Goal: Task Accomplishment & Management: Use online tool/utility

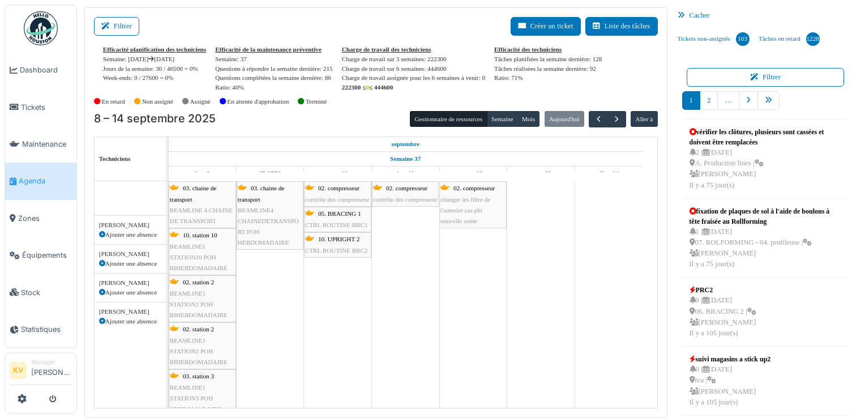
scroll to position [963, 0]
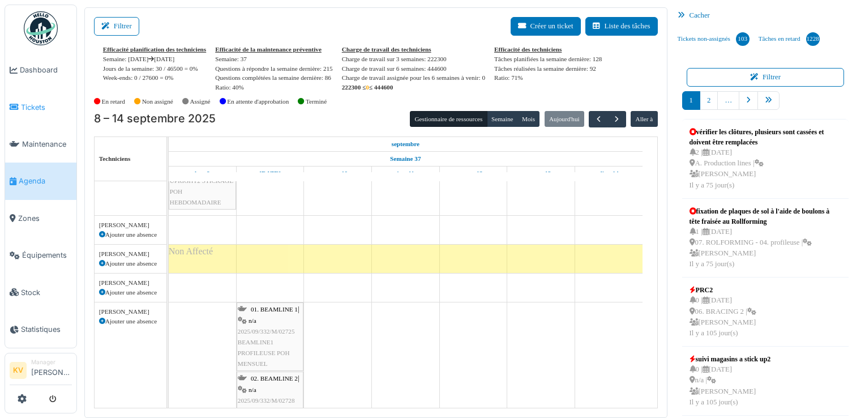
click at [28, 106] on span "Tickets" at bounding box center [46, 107] width 51 height 11
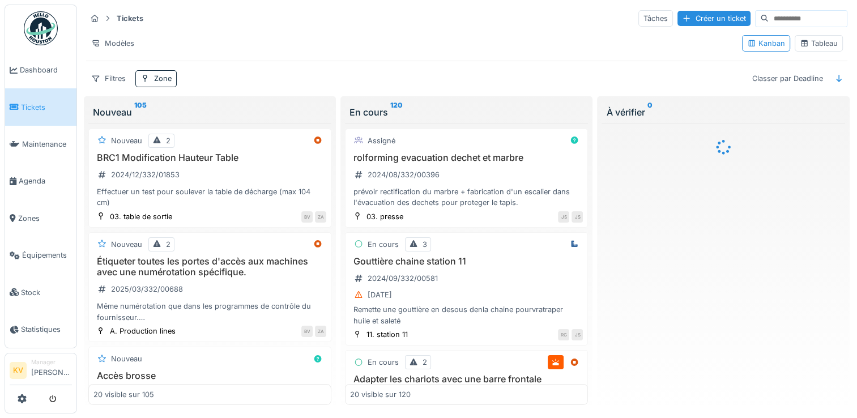
click at [814, 46] on div "Tableau" at bounding box center [819, 43] width 38 height 11
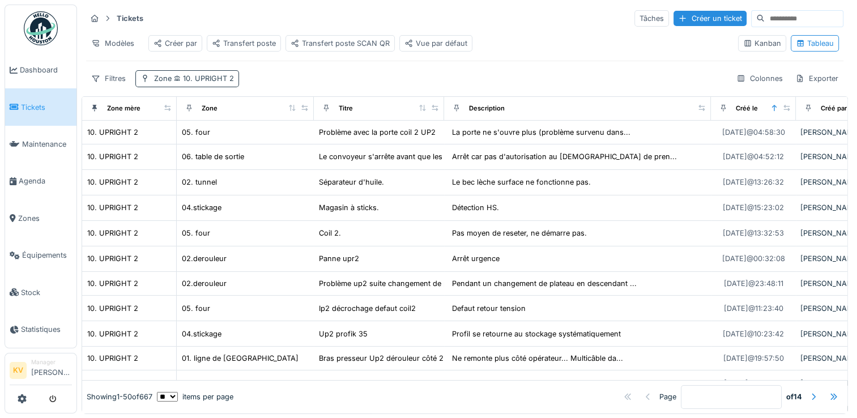
click at [200, 83] on span "10. UPRIGHT 2" at bounding box center [203, 78] width 62 height 8
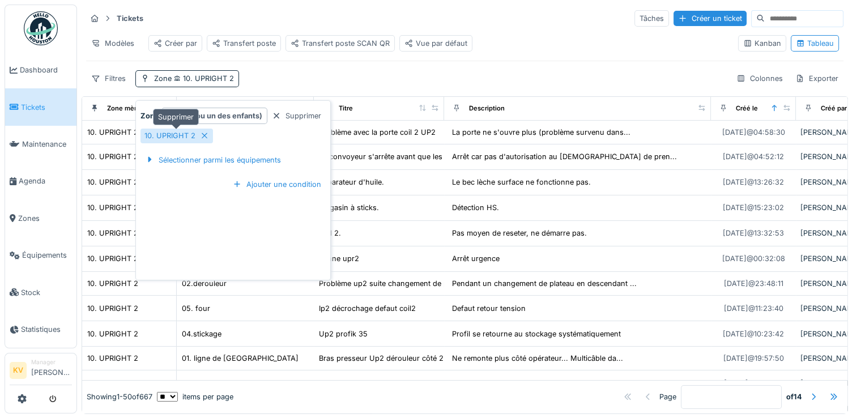
click at [200, 137] on icon at bounding box center [204, 135] width 9 height 7
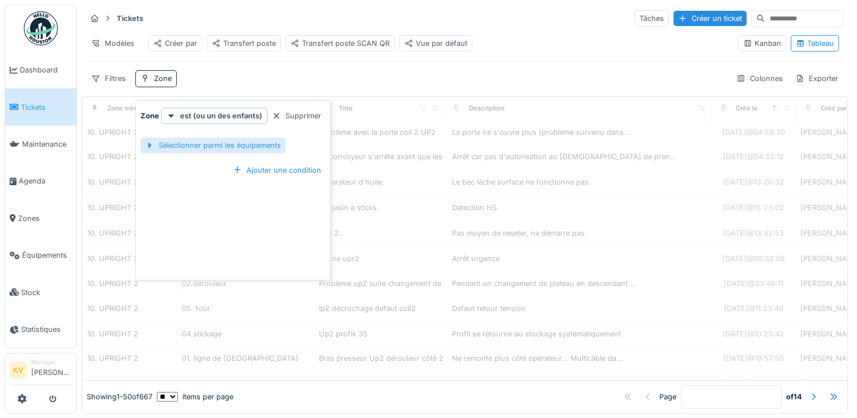
click at [206, 146] on div "Sélectionner parmi les équipements" at bounding box center [212, 145] width 145 height 15
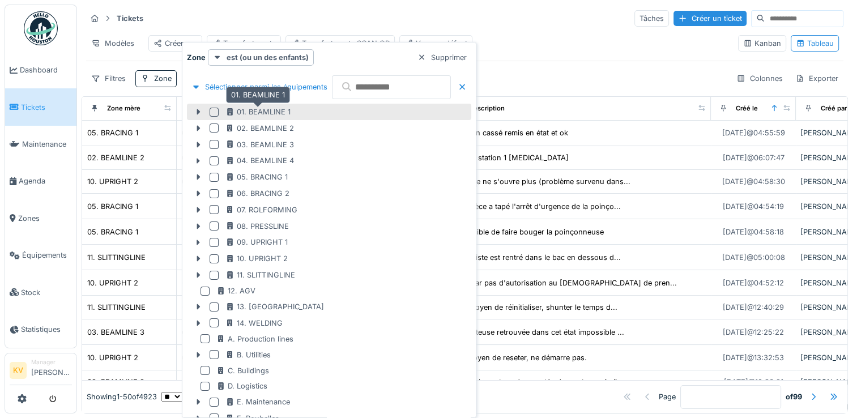
click at [255, 113] on div "01. BEAMLINE 1" at bounding box center [257, 111] width 65 height 11
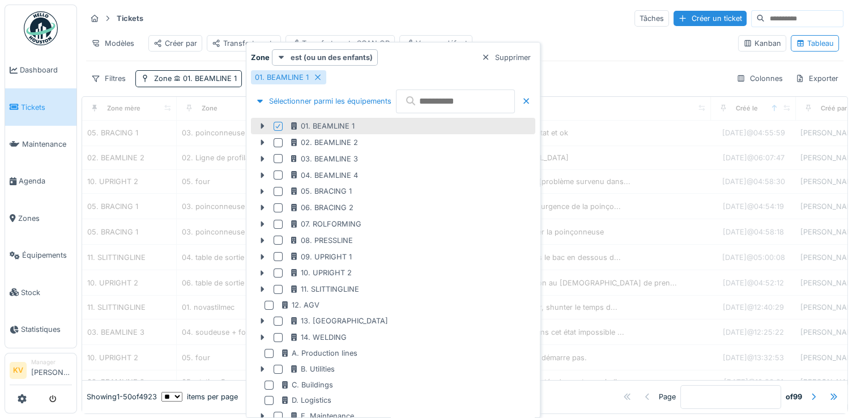
click at [500, 12] on div "Tickets Tâches Créer un ticket" at bounding box center [464, 18] width 757 height 19
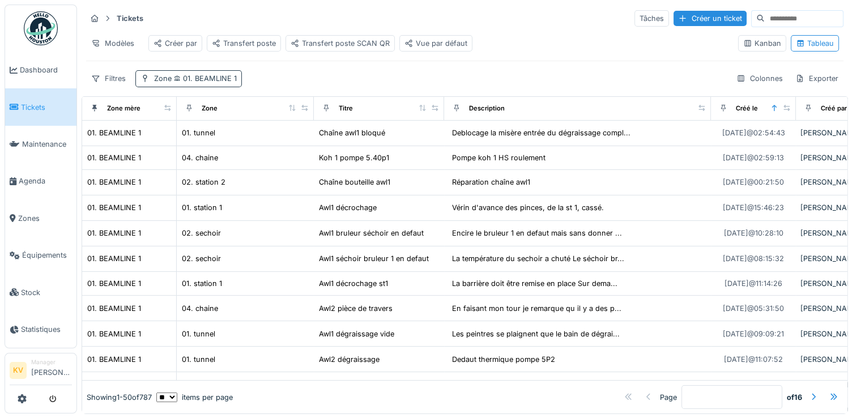
click at [215, 83] on span "01. BEAMLINE 1" at bounding box center [204, 78] width 65 height 8
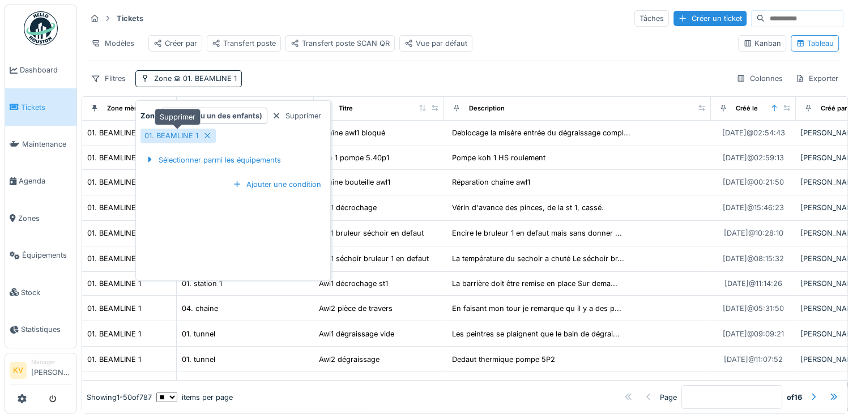
click at [207, 137] on icon at bounding box center [207, 135] width 9 height 7
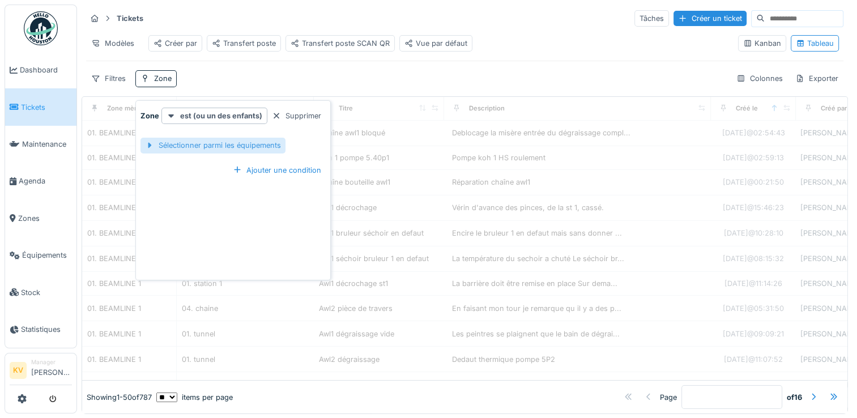
click at [218, 147] on div "Sélectionner parmi les équipements" at bounding box center [212, 145] width 145 height 15
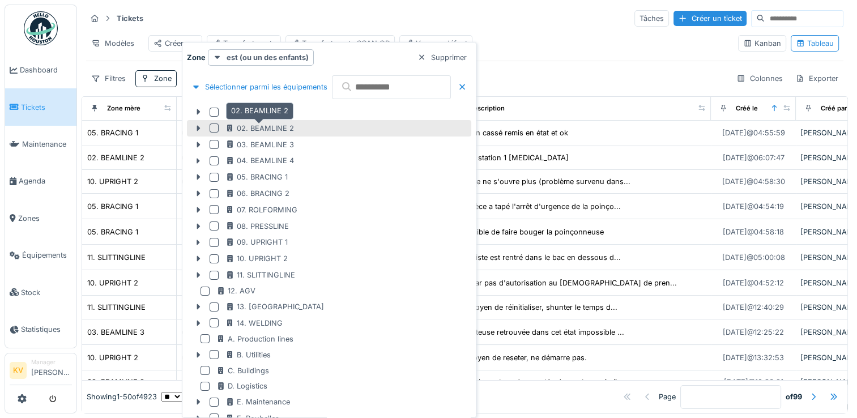
click at [238, 132] on div "02. BEAMLINE 2" at bounding box center [259, 128] width 69 height 11
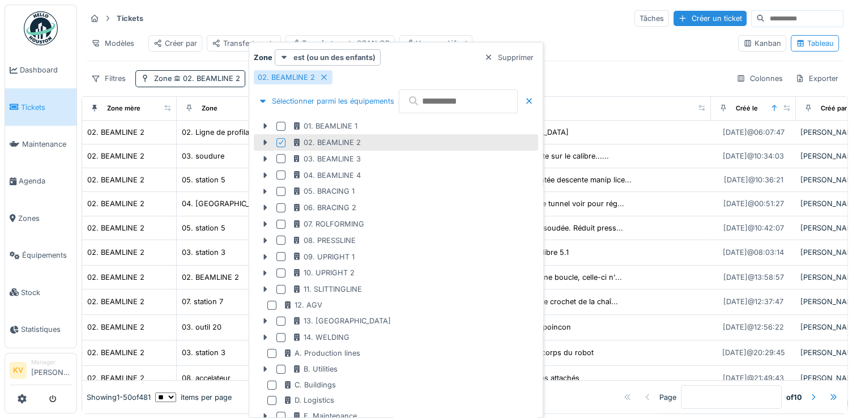
click at [393, 23] on div "Tickets Tâches Créer un ticket" at bounding box center [464, 18] width 757 height 19
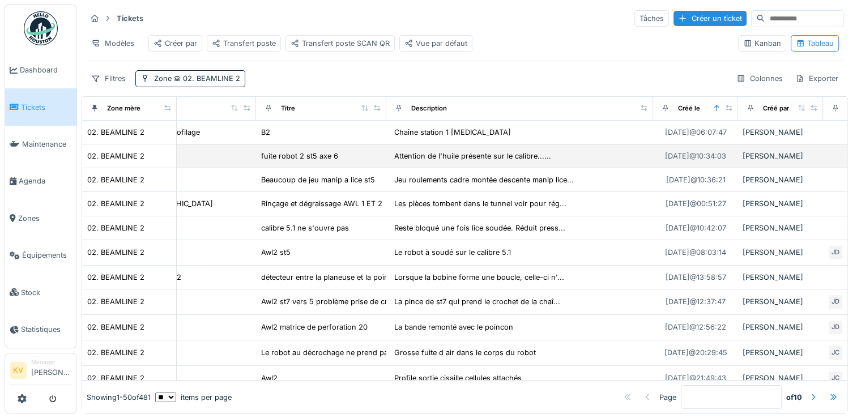
scroll to position [0, 61]
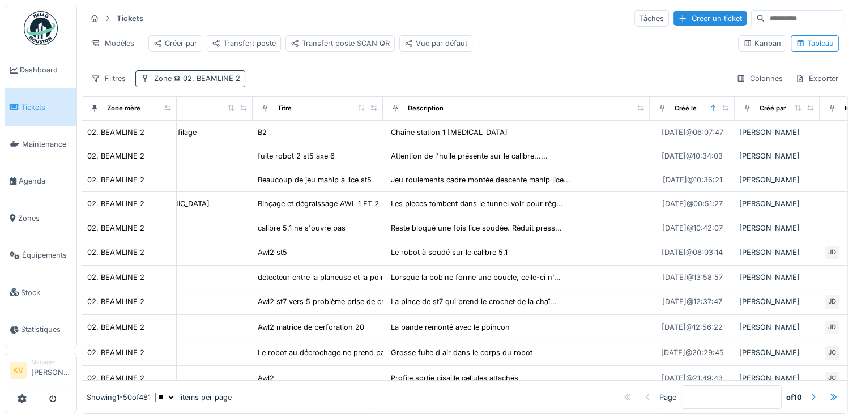
click at [198, 83] on span "02. BEAMLINE 2" at bounding box center [206, 78] width 69 height 8
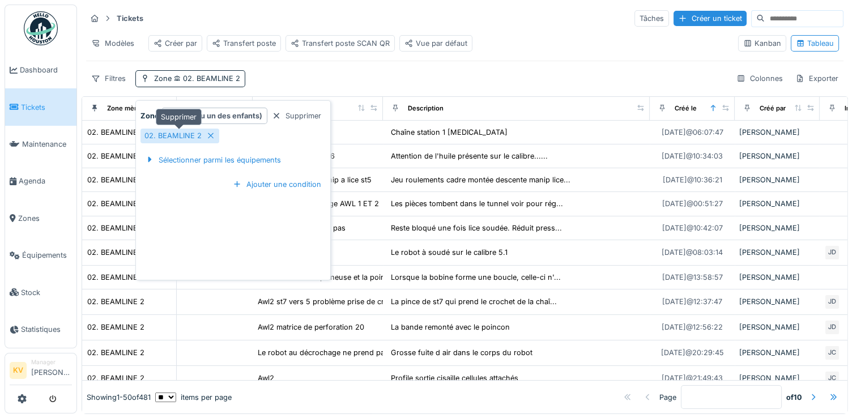
click at [203, 141] on div "02. BEAMLINE 2" at bounding box center [179, 136] width 79 height 14
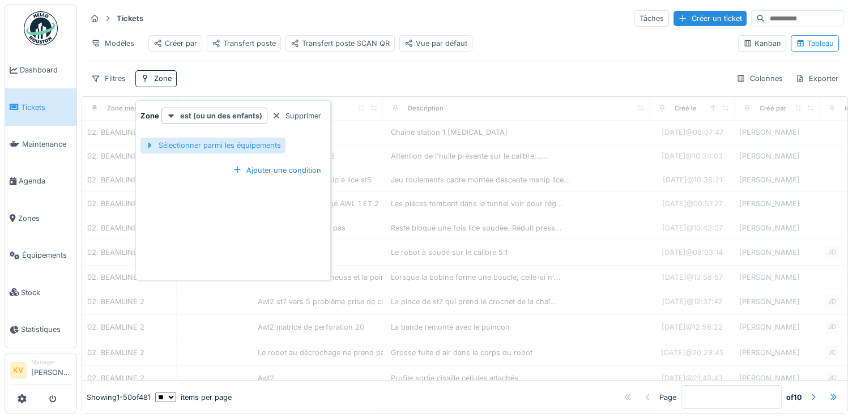
click at [236, 148] on div "Sélectionner parmi les équipements" at bounding box center [212, 145] width 145 height 15
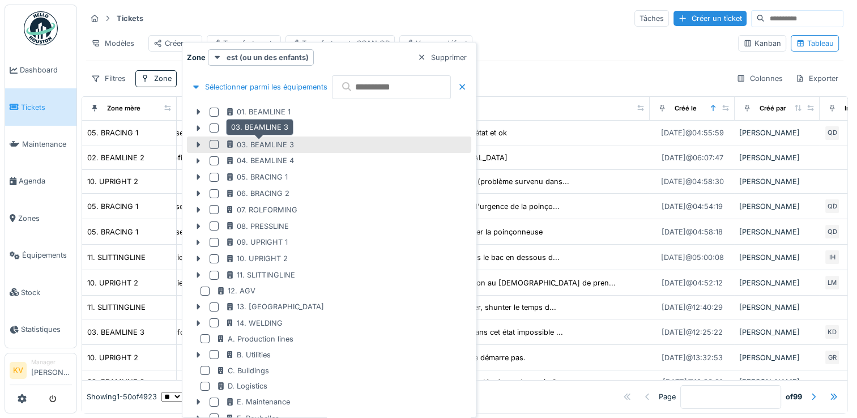
click at [245, 146] on div "03. BEAMLINE 3" at bounding box center [259, 144] width 69 height 11
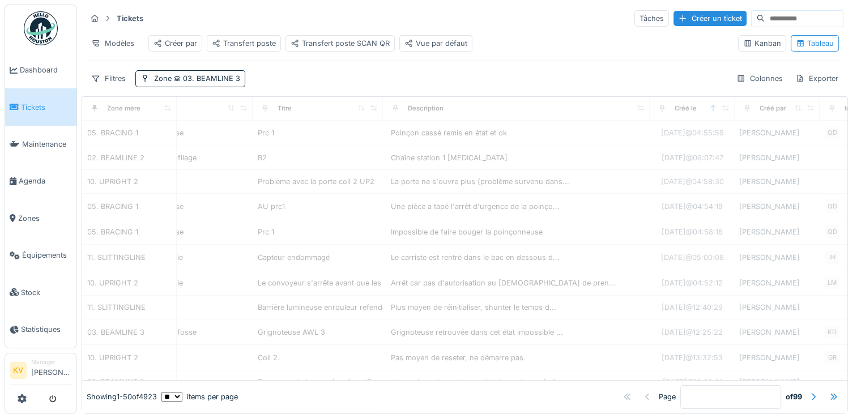
click at [442, 9] on div "Tickets Tâches Créer un ticket" at bounding box center [464, 18] width 757 height 19
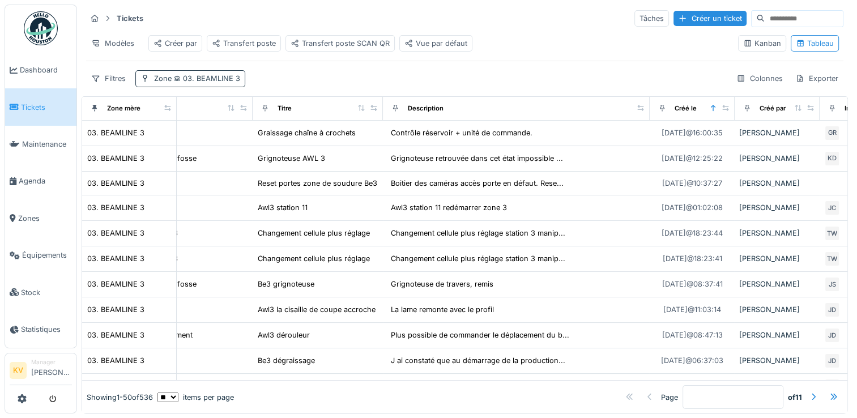
click at [222, 83] on span "03. BEAMLINE 3" at bounding box center [206, 78] width 69 height 8
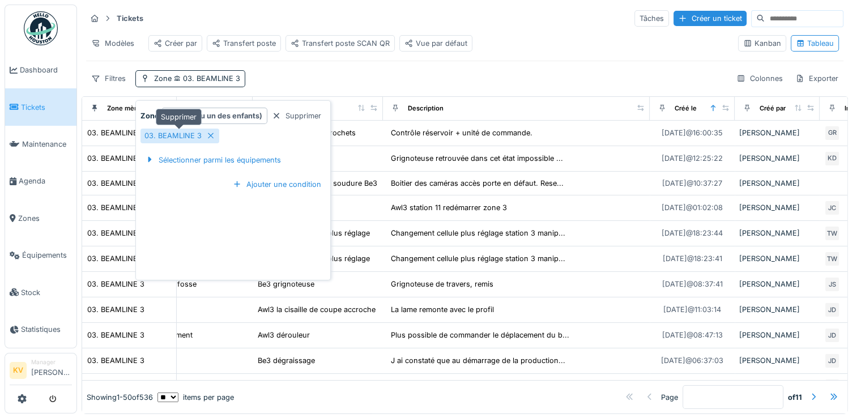
click at [208, 138] on icon at bounding box center [210, 135] width 9 height 7
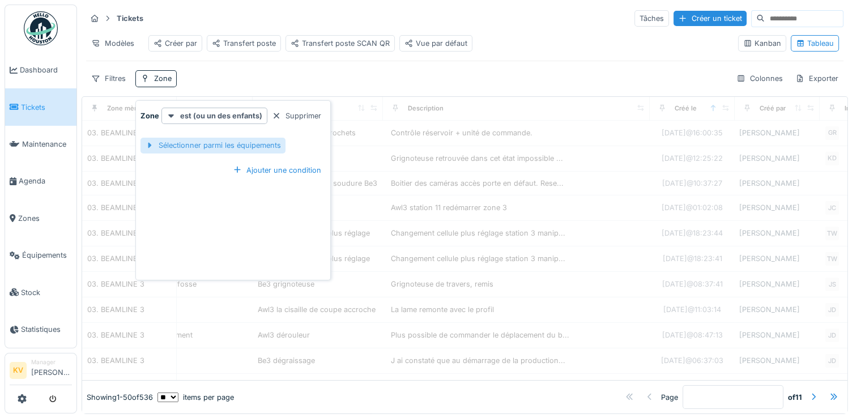
click at [211, 142] on div "Sélectionner parmi les équipements" at bounding box center [212, 145] width 145 height 15
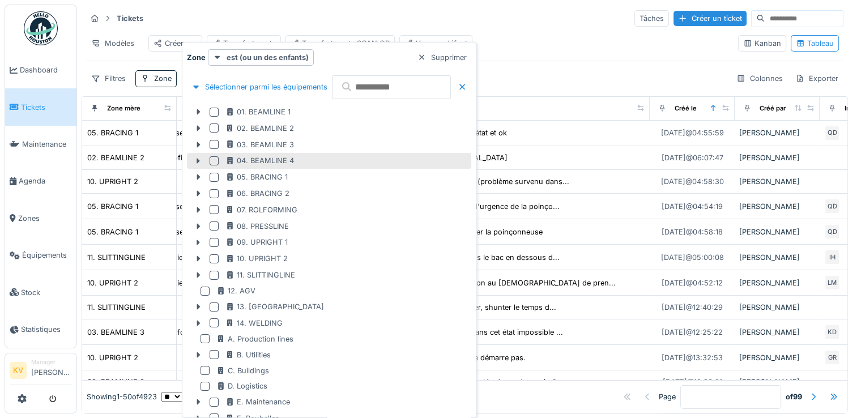
click at [216, 160] on div at bounding box center [214, 160] width 9 height 9
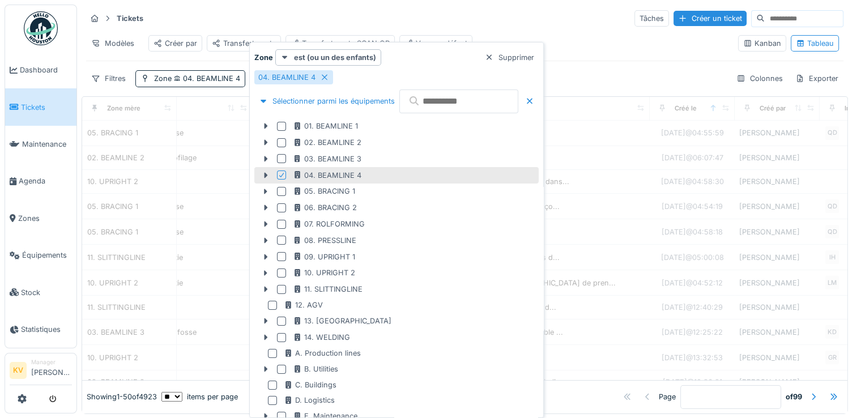
click at [476, 22] on div "Tickets Tâches Créer un ticket" at bounding box center [464, 18] width 757 height 19
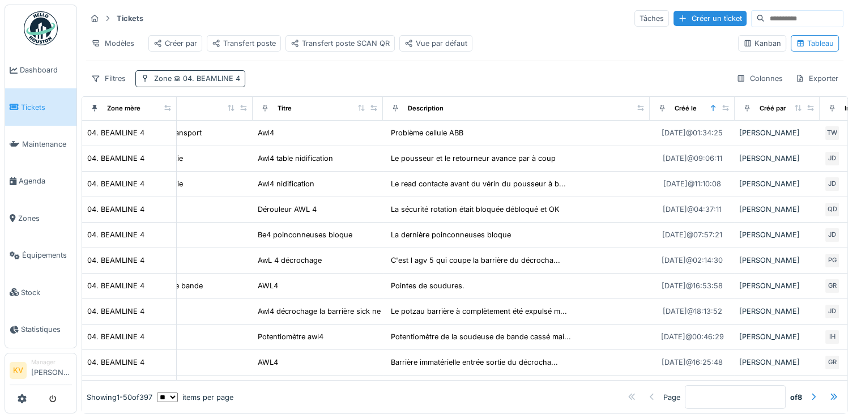
click at [220, 83] on span "04. BEAMLINE 4" at bounding box center [206, 78] width 69 height 8
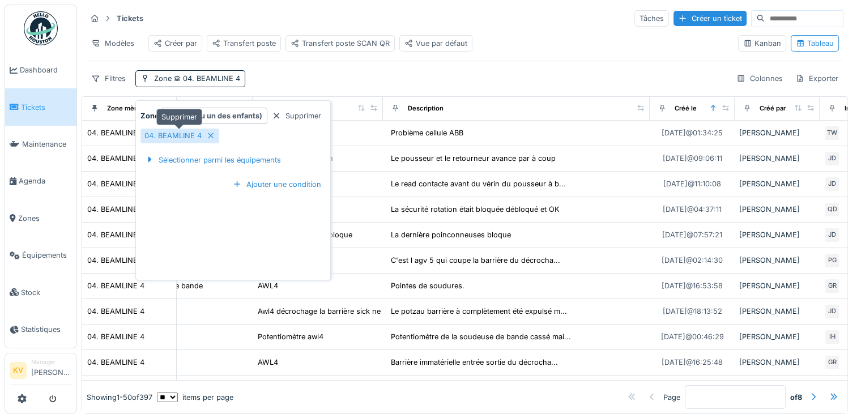
click at [209, 135] on icon at bounding box center [211, 136] width 6 height 6
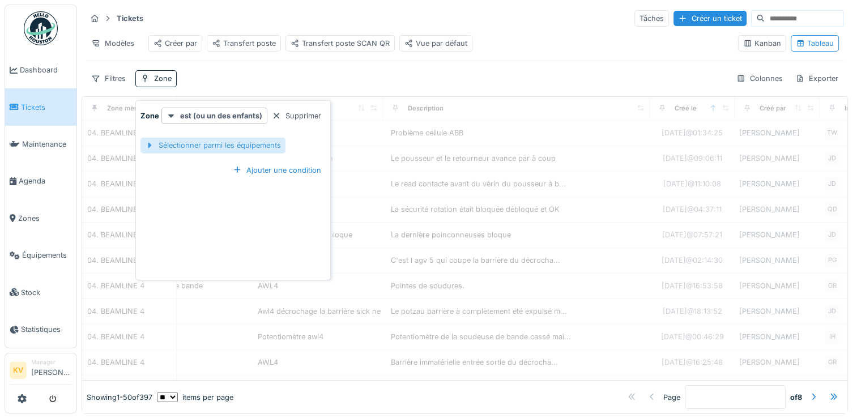
click at [217, 148] on div "Sélectionner parmi les équipements" at bounding box center [212, 145] width 145 height 15
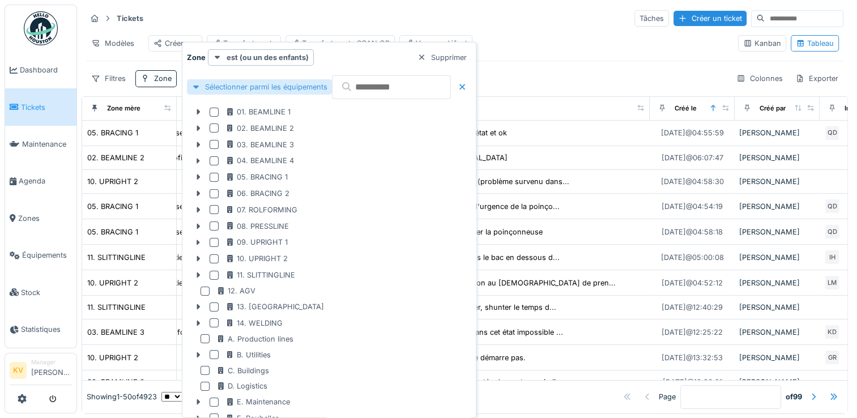
click at [217, 148] on div "03. BEAMLINE 3" at bounding box center [329, 145] width 284 height 16
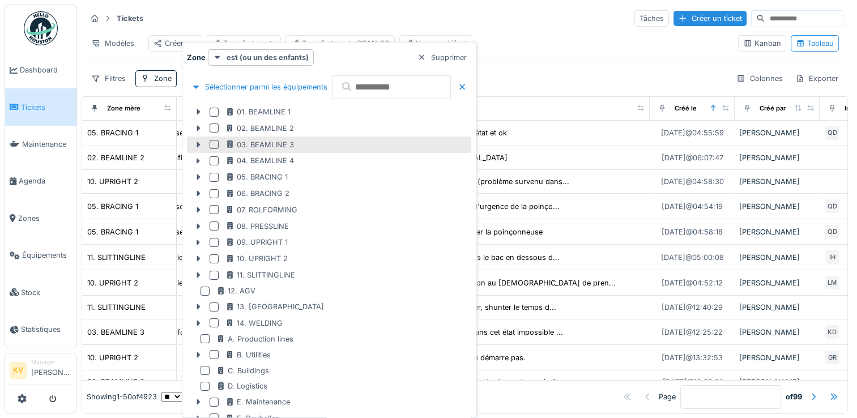
click at [211, 146] on div at bounding box center [214, 144] width 9 height 9
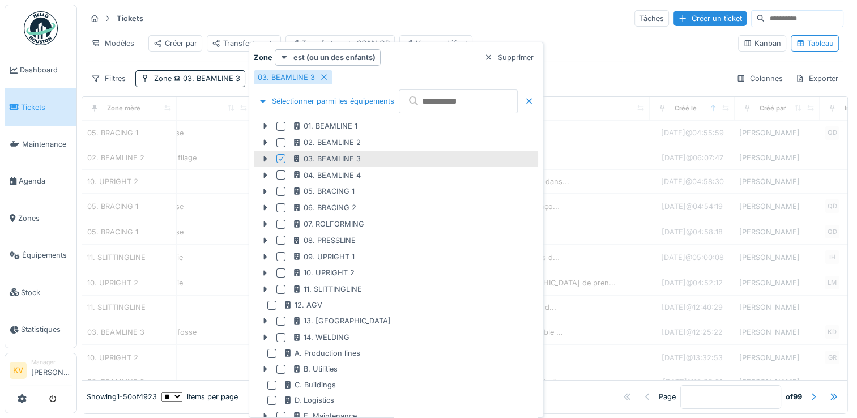
click at [421, 7] on div "Tickets Tâches Créer un ticket Modèles Créer par Transfert poste Transfert post…" at bounding box center [465, 48] width 766 height 87
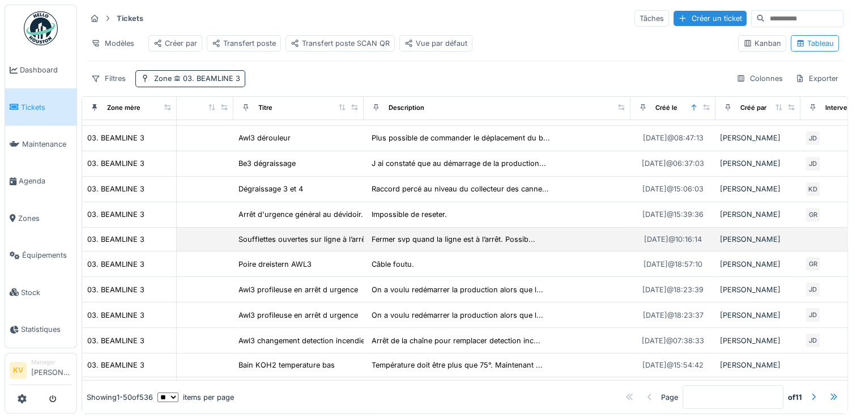
scroll to position [0, 80]
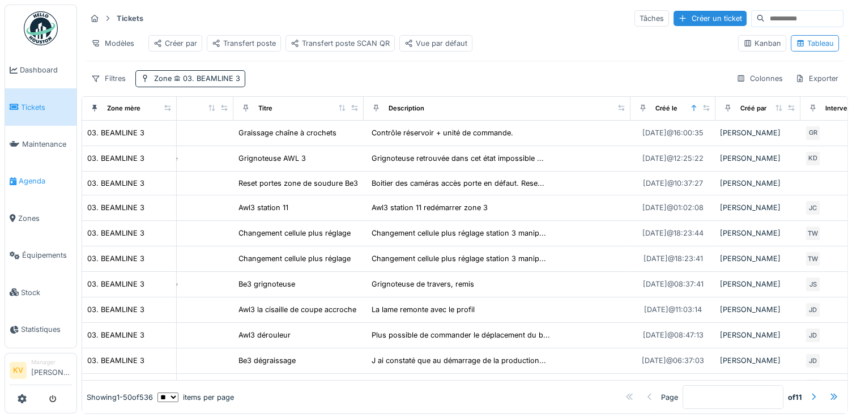
click at [25, 176] on span "Agenda" at bounding box center [45, 181] width 53 height 11
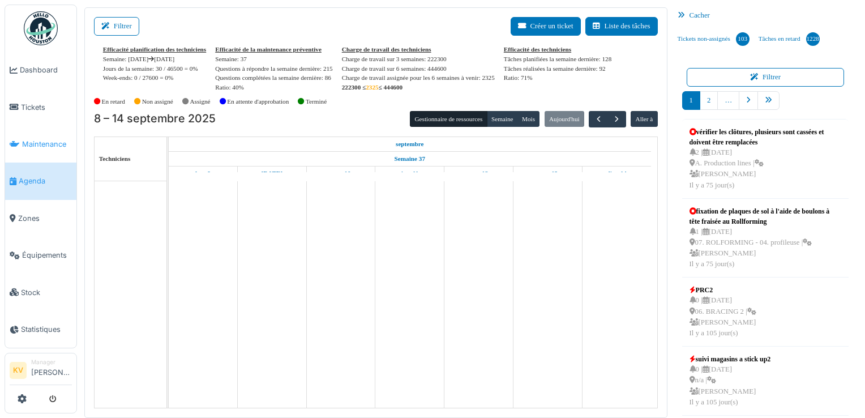
click at [34, 139] on span "Maintenance" at bounding box center [47, 144] width 50 height 11
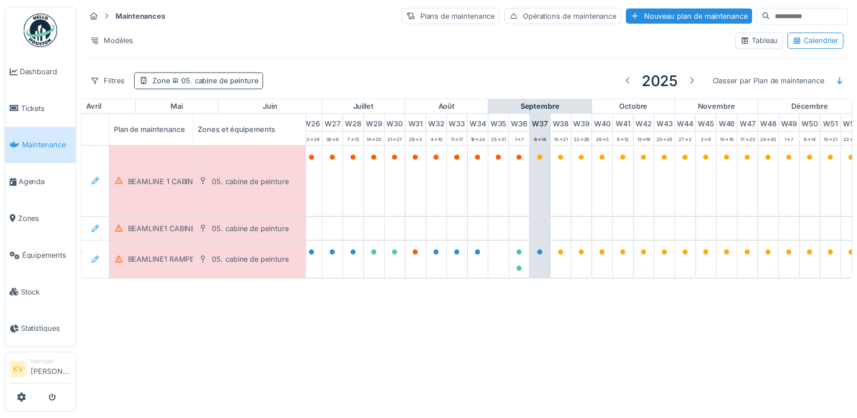
scroll to position [0, 593]
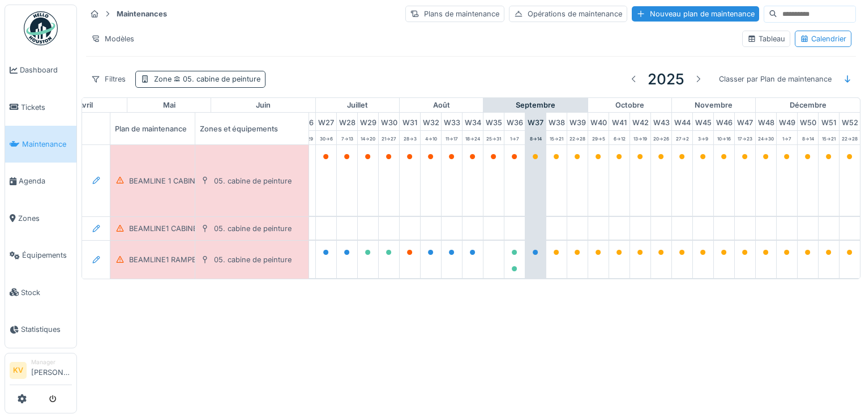
click at [233, 78] on span "05. cabine de peinture" at bounding box center [216, 79] width 89 height 8
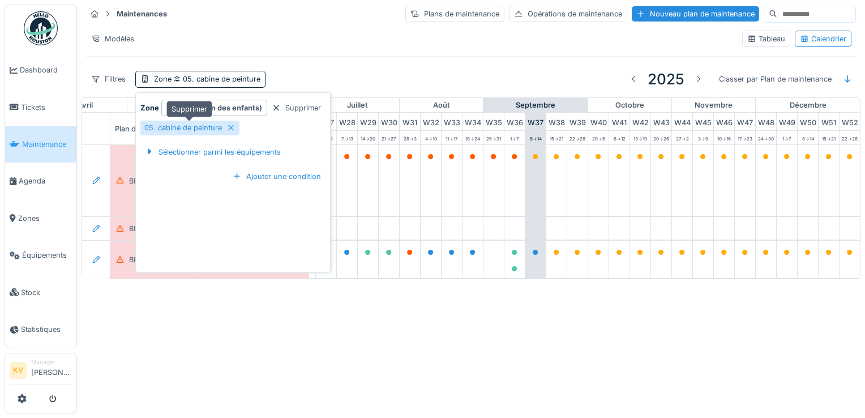
click at [232, 127] on icon at bounding box center [231, 127] width 9 height 7
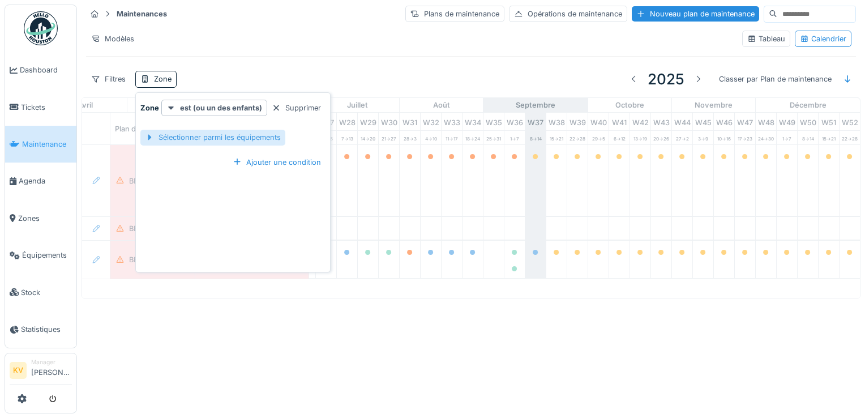
click at [212, 136] on div "Sélectionner parmi les équipements" at bounding box center [212, 137] width 145 height 15
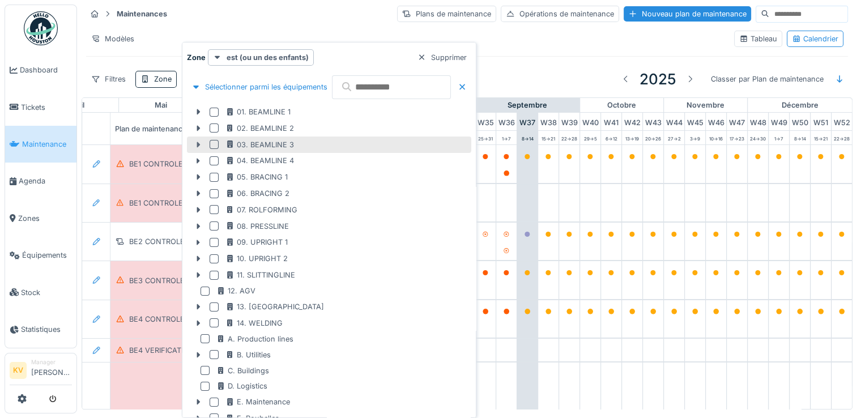
click at [195, 144] on icon at bounding box center [198, 144] width 9 height 7
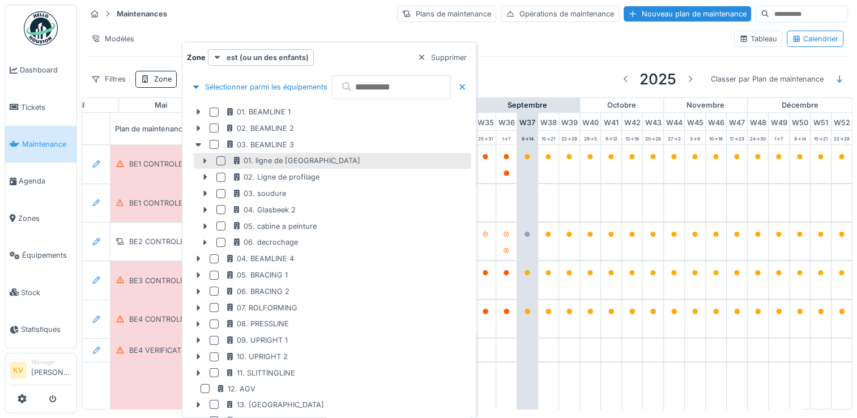
click at [204, 159] on icon at bounding box center [205, 161] width 3 height 6
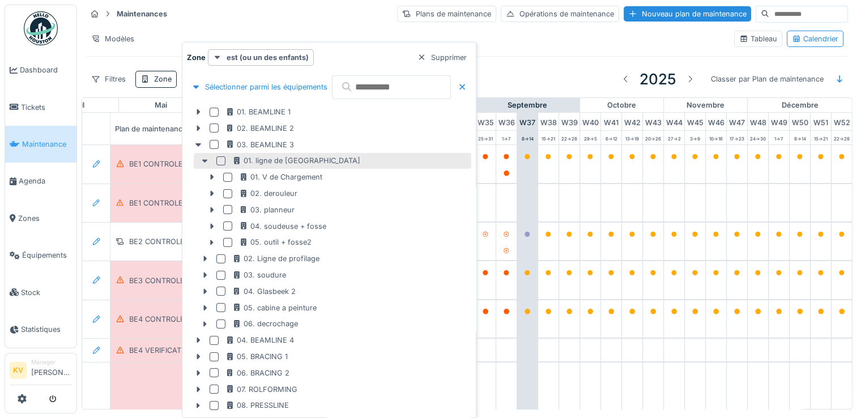
click at [220, 164] on div at bounding box center [220, 160] width 9 height 9
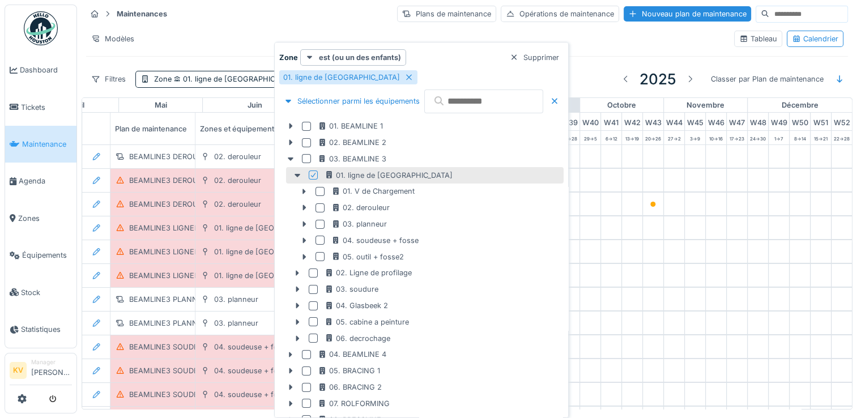
click at [317, 15] on div "Maintenances Plans de maintenance Opérations de maintenance Nouveau plan de mai…" at bounding box center [467, 14] width 762 height 19
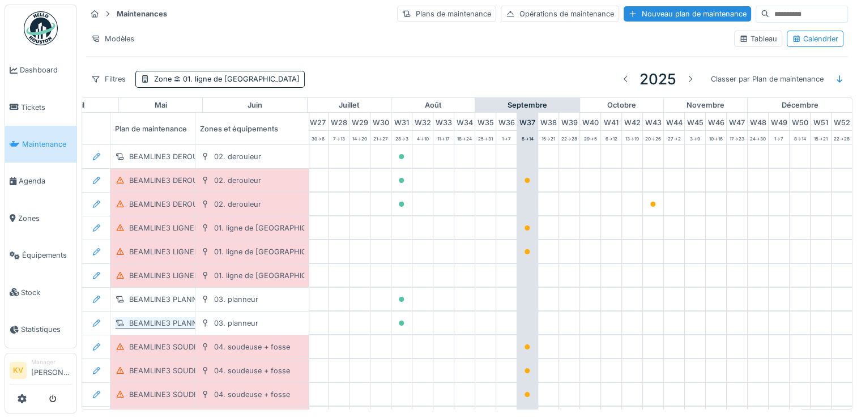
scroll to position [0, 595]
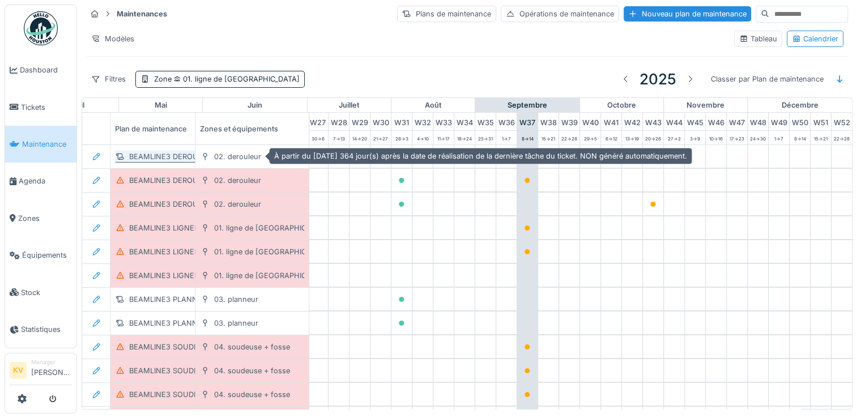
click at [178, 151] on div "BEAMLINE3 DEROULEUR POH ANNUEL" at bounding box center [198, 156] width 139 height 11
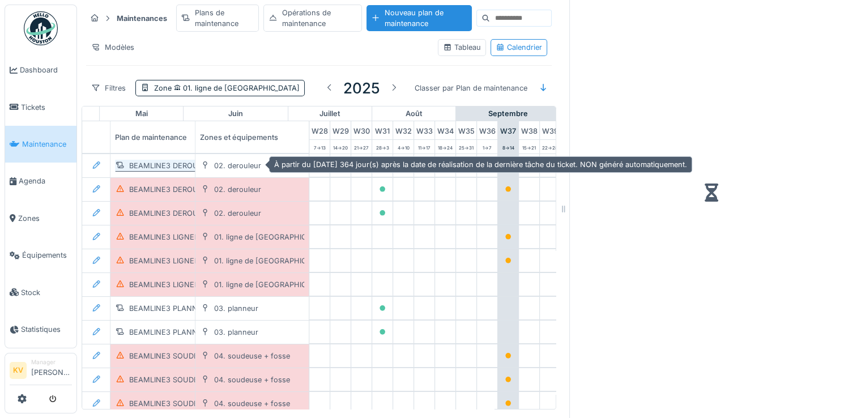
scroll to position [8, 0]
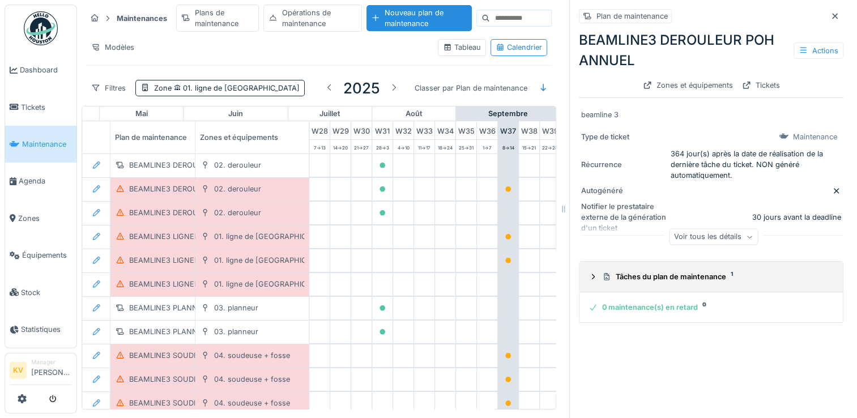
click at [666, 271] on div "Tâches du plan de maintenance 1" at bounding box center [715, 276] width 227 height 11
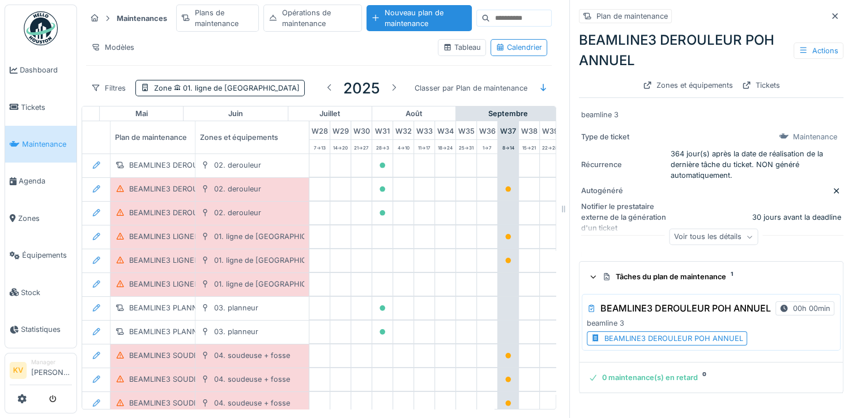
click at [660, 335] on div "BEAMLINE3 DEROULEUR POH ANNUEL" at bounding box center [673, 338] width 139 height 11
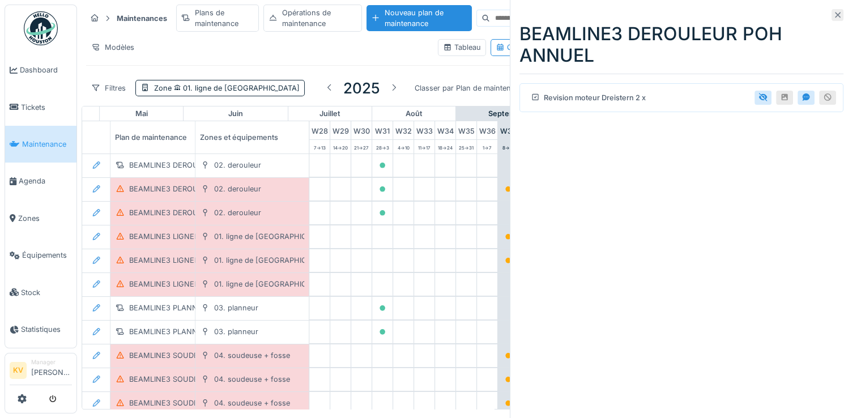
click at [835, 12] on icon at bounding box center [838, 15] width 6 height 6
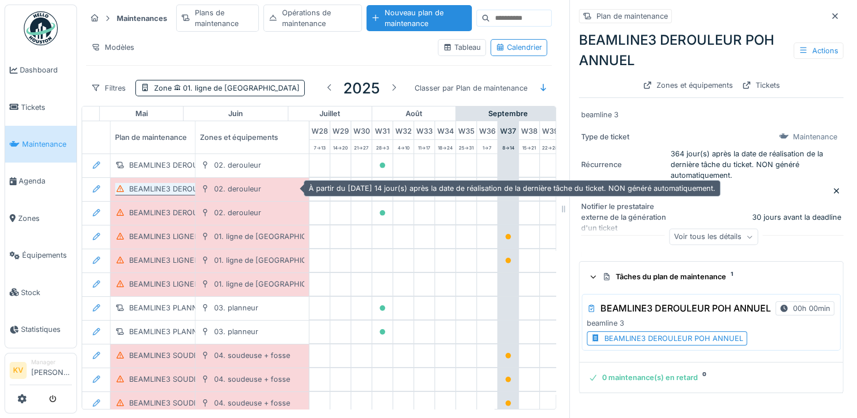
click at [154, 184] on div "BEAMLINE3 DEROULEUR POH BIHEBDOMADAIRE" at bounding box center [215, 189] width 173 height 11
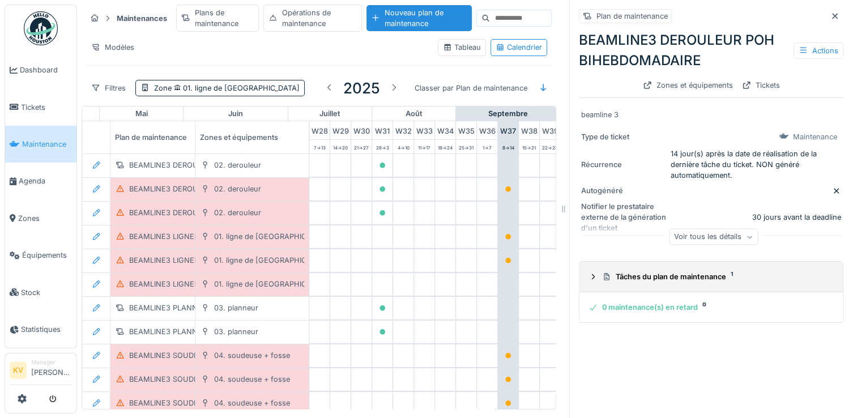
click at [679, 274] on div "Tâches du plan de maintenance 1" at bounding box center [715, 276] width 227 height 11
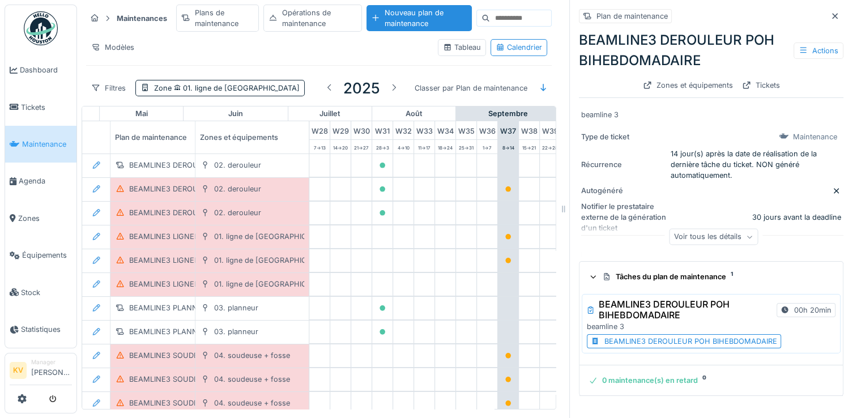
click at [674, 336] on div "BEAMLINE3 DEROULEUR POH BIHEBDOMADAIRE" at bounding box center [690, 341] width 173 height 11
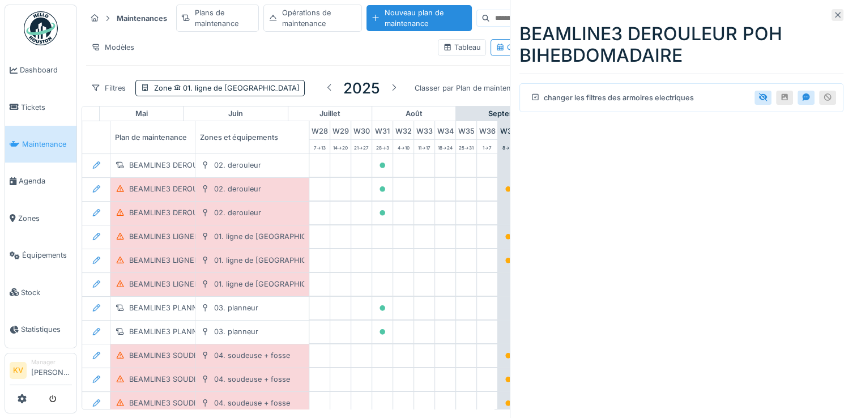
click at [833, 15] on icon at bounding box center [837, 14] width 9 height 7
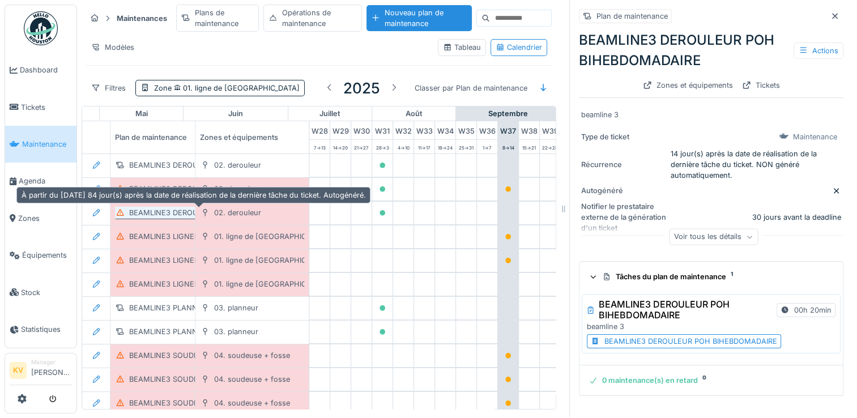
click at [147, 207] on div "BEAMLINE3 DEROULEUR POH TRIMESTRIEL" at bounding box center [206, 212] width 154 height 11
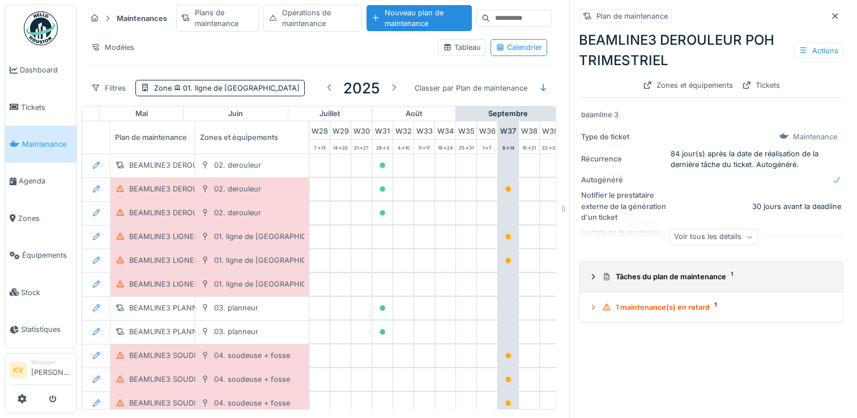
click at [637, 271] on div "Tâches du plan de maintenance 1" at bounding box center [715, 276] width 227 height 11
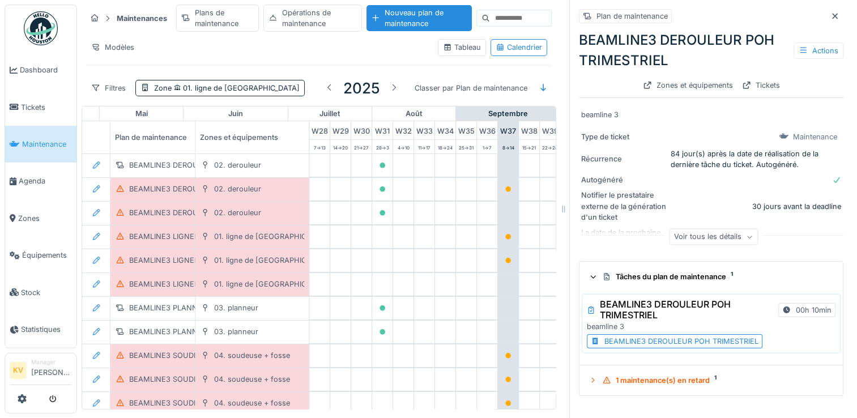
click at [672, 334] on div "BEAMLINE3 DEROULEUR POH TRIMESTRIEL" at bounding box center [675, 341] width 176 height 14
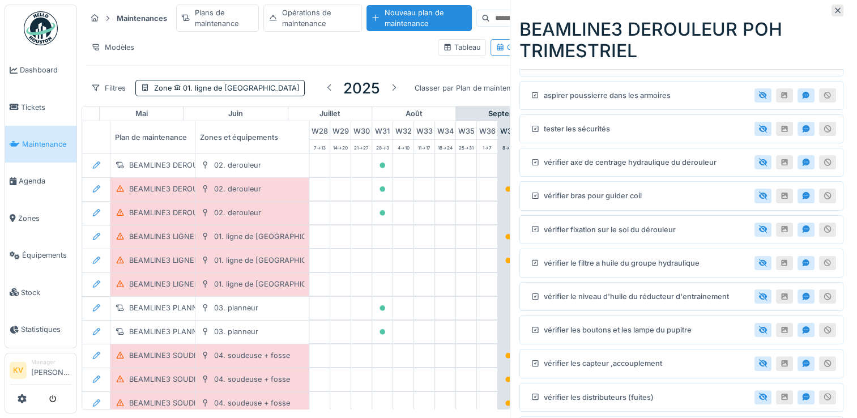
scroll to position [239, 0]
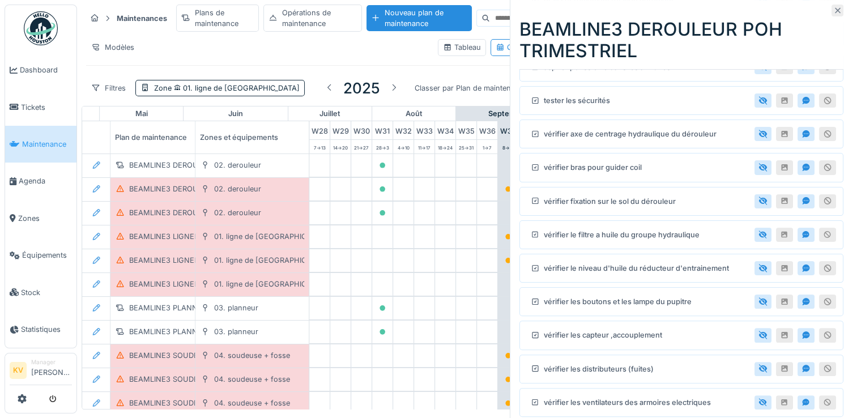
click at [833, 7] on icon at bounding box center [837, 10] width 9 height 7
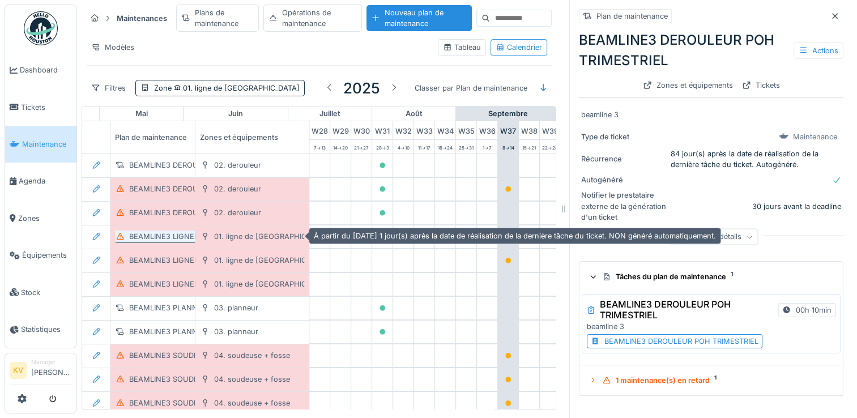
click at [147, 231] on div "BEAMLINE3 LIGNEDEBOBINAGE POH JOURNALIER" at bounding box center [218, 236] width 178 height 11
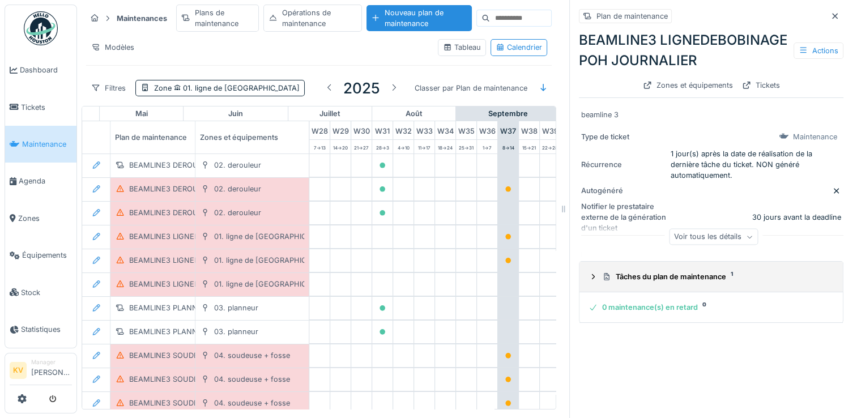
click at [662, 282] on div "Tâches du plan de maintenance 1" at bounding box center [715, 276] width 227 height 11
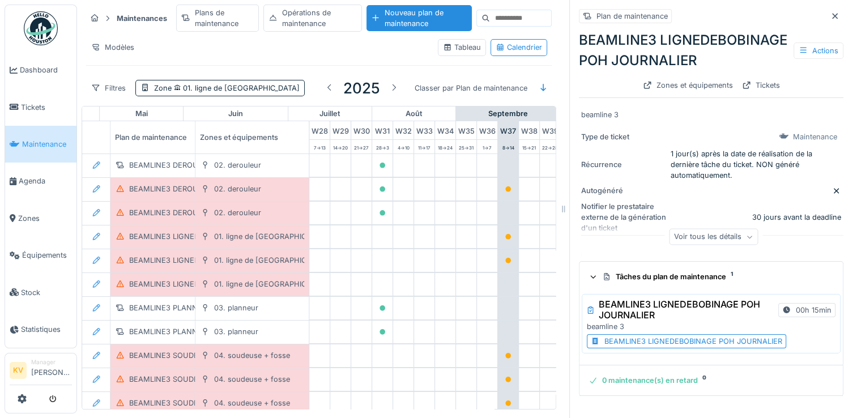
click at [679, 347] on div "BEAMLINE3 LIGNEDEBOBINAGE POH JOURNALIER" at bounding box center [693, 341] width 178 height 11
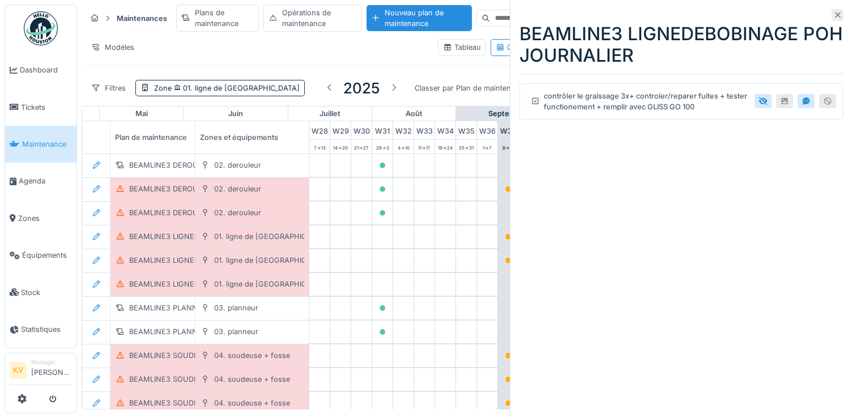
click at [831, 19] on div at bounding box center [837, 15] width 12 height 12
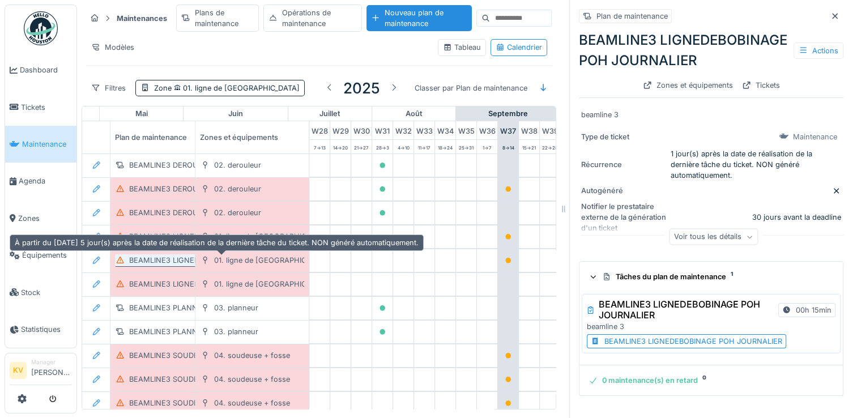
click at [149, 255] on div "BEAMLINE3 LIGNEDEDEBOBINAGE POH HEBDOMADAIRE" at bounding box center [229, 260] width 201 height 11
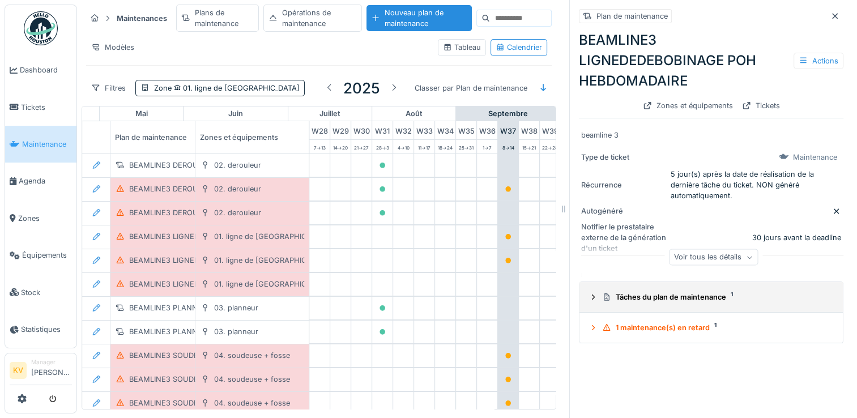
click at [625, 292] on div "Tâches du plan de maintenance 1" at bounding box center [715, 297] width 227 height 11
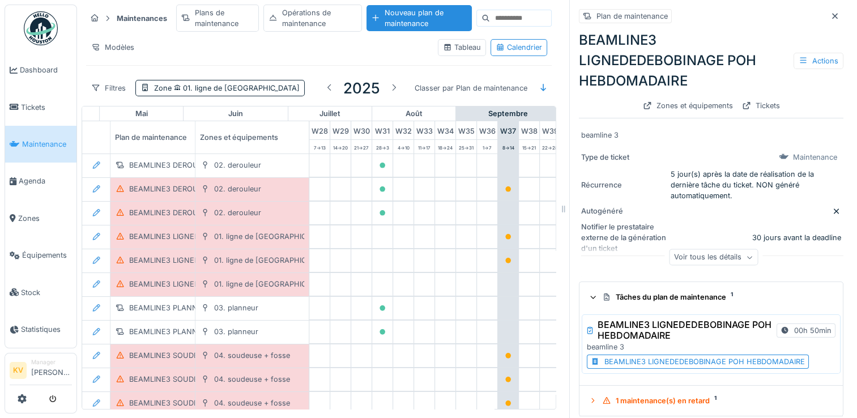
click at [662, 356] on div "BEAMLINE3 LIGNEDEDEBOBINAGE POH HEBDOMADAIRE" at bounding box center [704, 361] width 201 height 11
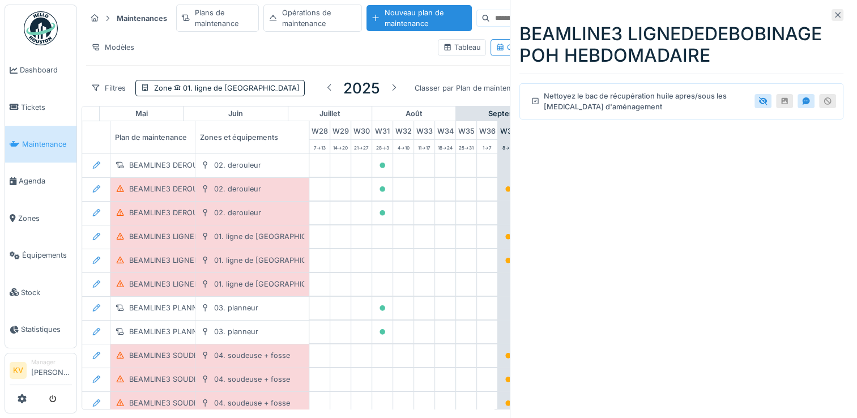
click at [833, 14] on icon at bounding box center [837, 14] width 9 height 7
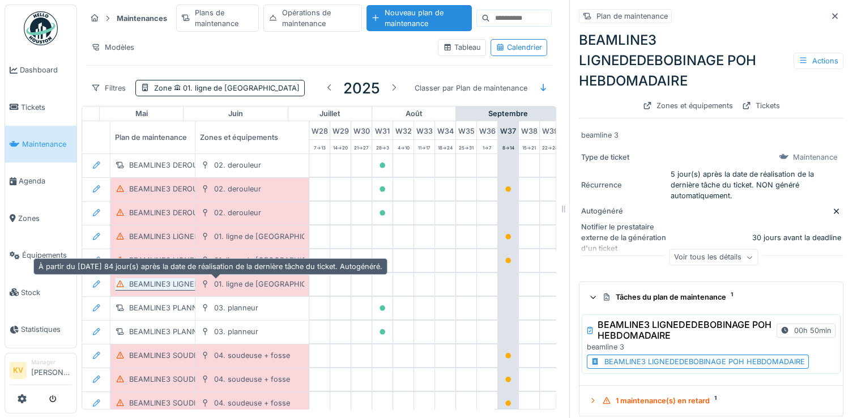
click at [161, 279] on div "BEAMLINE3 LIGNEDEDEBOBINAGE POH TRIMESTRIEL" at bounding box center [223, 284] width 188 height 11
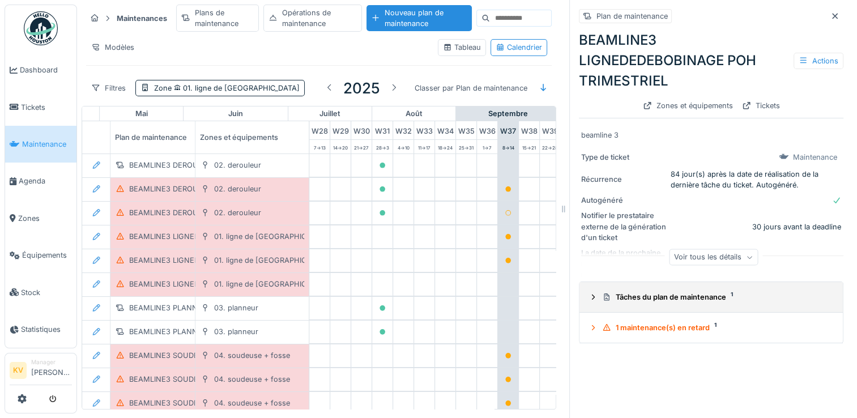
click at [673, 293] on div "Tâches du plan de maintenance 1" at bounding box center [715, 297] width 227 height 11
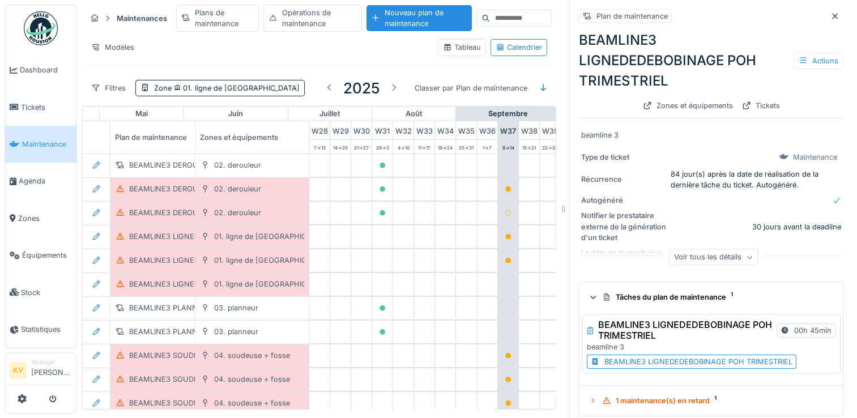
click at [693, 357] on div "BEAMLINE3 LIGNEDEDEBOBINAGE POH TRIMESTRIEL" at bounding box center [698, 361] width 188 height 11
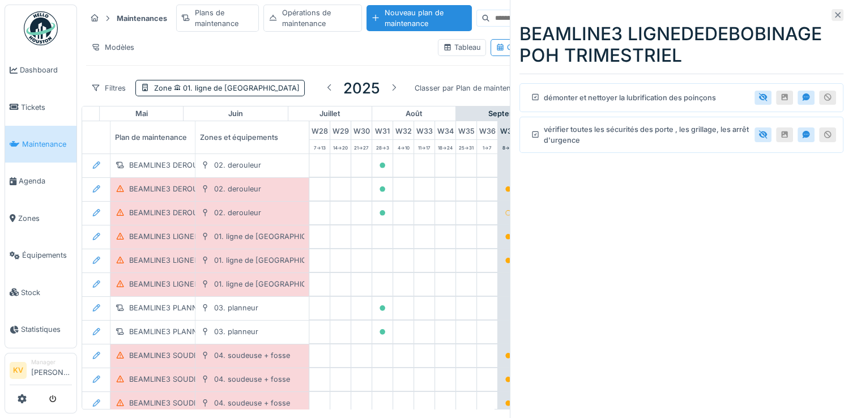
click at [833, 18] on icon at bounding box center [837, 14] width 9 height 7
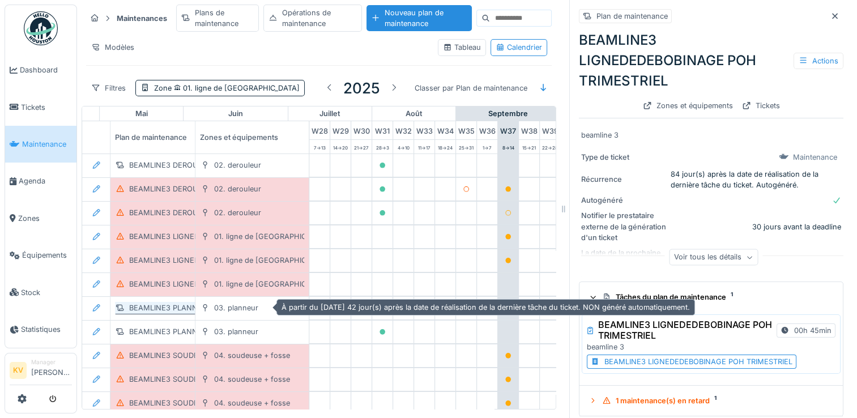
click at [173, 302] on div "BEAMLINE3 PLANNEUR POH BIMESTRIEL" at bounding box center [201, 307] width 145 height 11
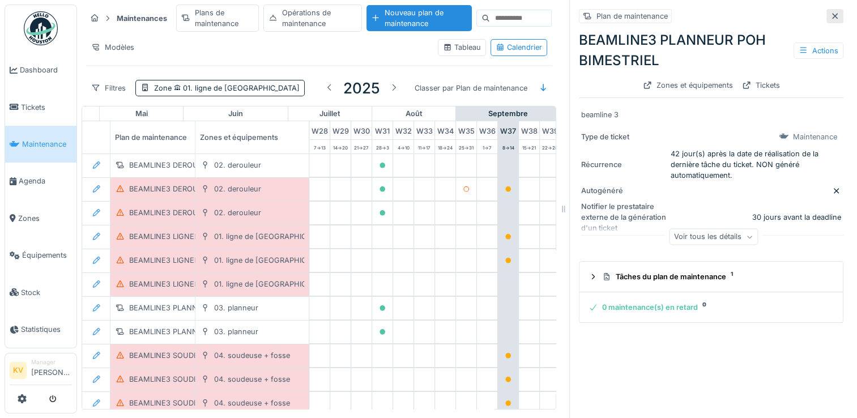
click at [826, 9] on div at bounding box center [834, 16] width 17 height 14
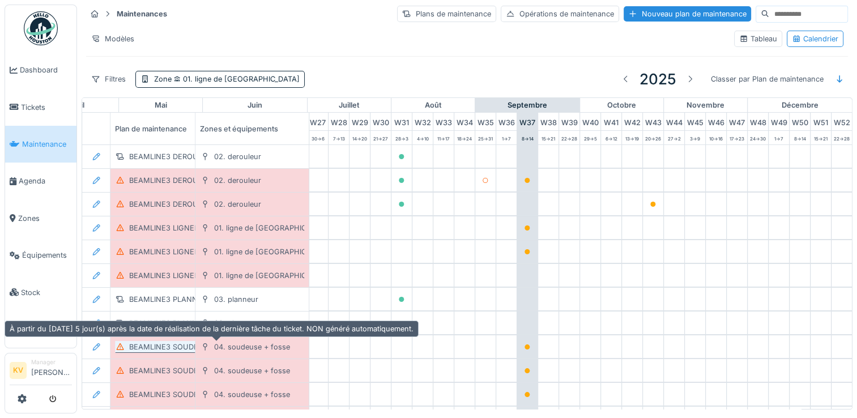
click at [142, 347] on div "BEAMLINE3 SOUDEUSE+FOSSE POH HEBDOMADAIRE" at bounding box center [224, 347] width 191 height 11
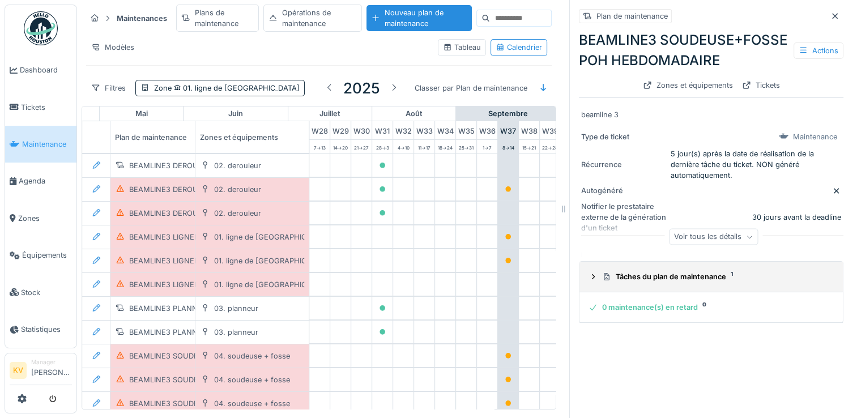
click at [692, 282] on div "Tâches du plan de maintenance 1" at bounding box center [715, 276] width 227 height 11
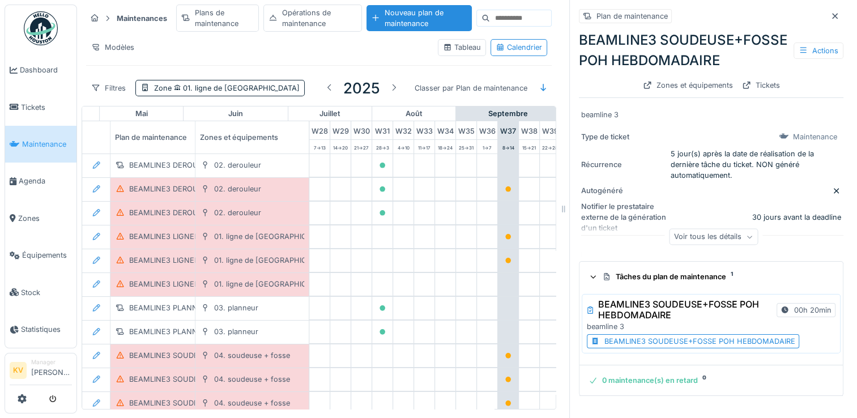
click at [680, 347] on div "BEAMLINE3 SOUDEUSE+FOSSE POH HEBDOMADAIRE" at bounding box center [699, 341] width 191 height 11
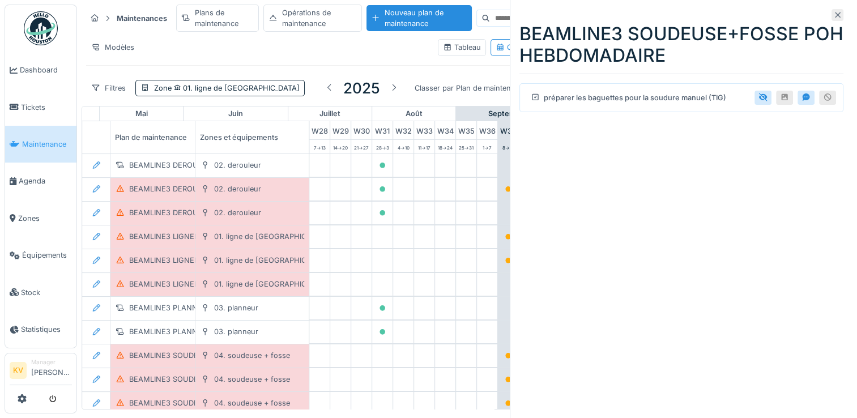
click at [833, 15] on icon at bounding box center [837, 14] width 9 height 7
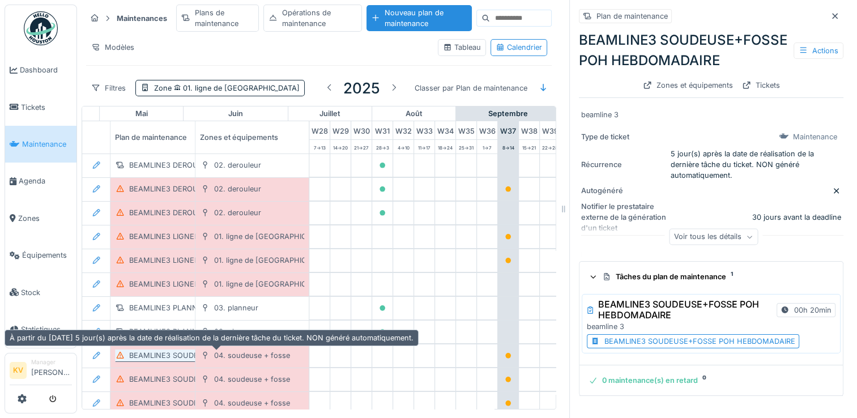
scroll to position [69, 595]
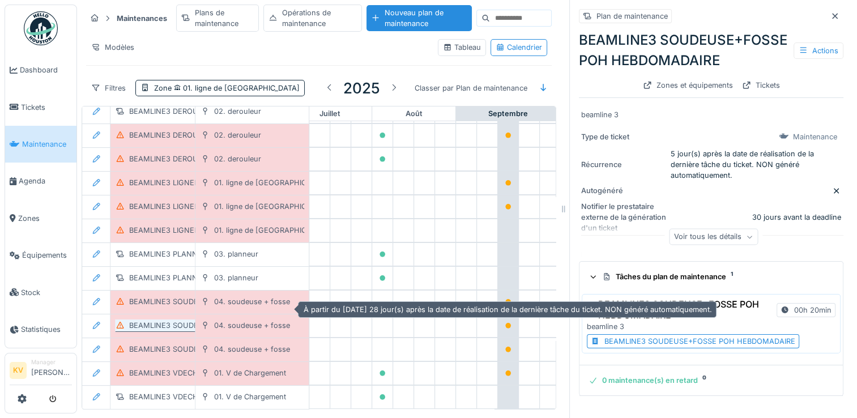
click at [160, 320] on div "BEAMLINE3 SOUDEUSE+FOSSE POH MENSUEL" at bounding box center [213, 325] width 168 height 11
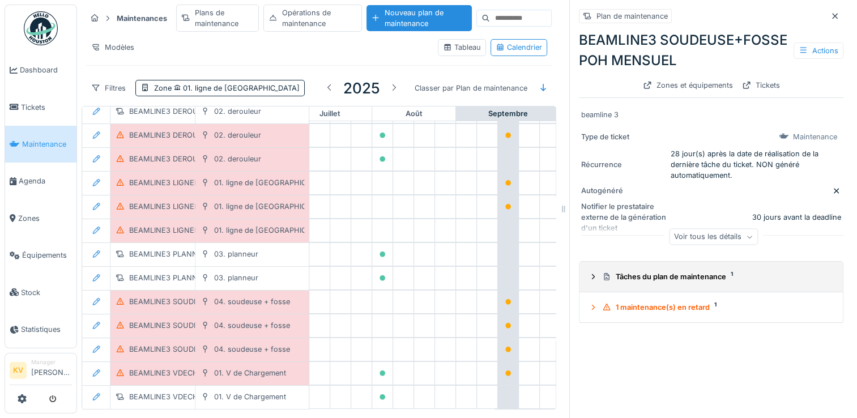
click at [698, 282] on div "Tâches du plan de maintenance 1" at bounding box center [715, 276] width 227 height 11
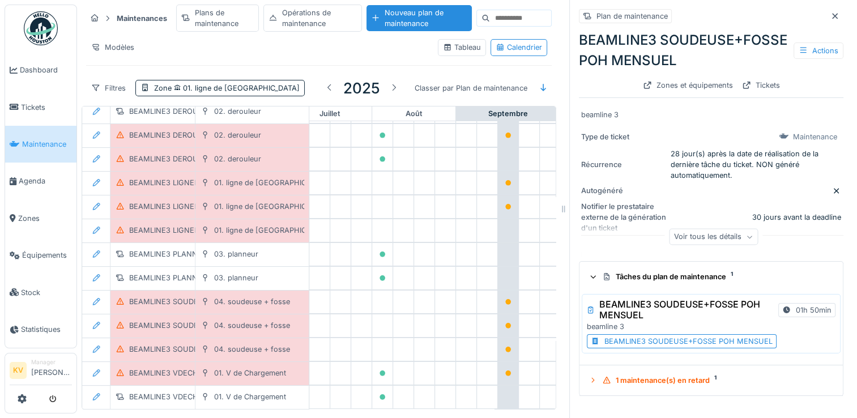
click at [681, 347] on div "BEAMLINE3 SOUDEUSE+FOSSE POH MENSUEL" at bounding box center [688, 341] width 168 height 11
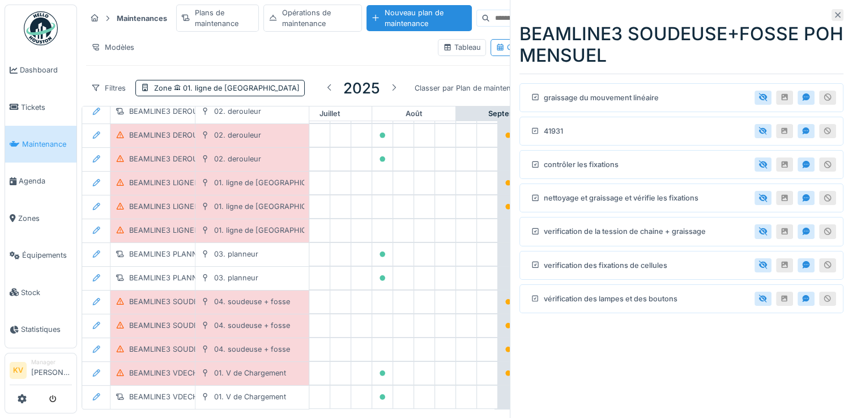
click at [833, 17] on icon at bounding box center [837, 14] width 9 height 7
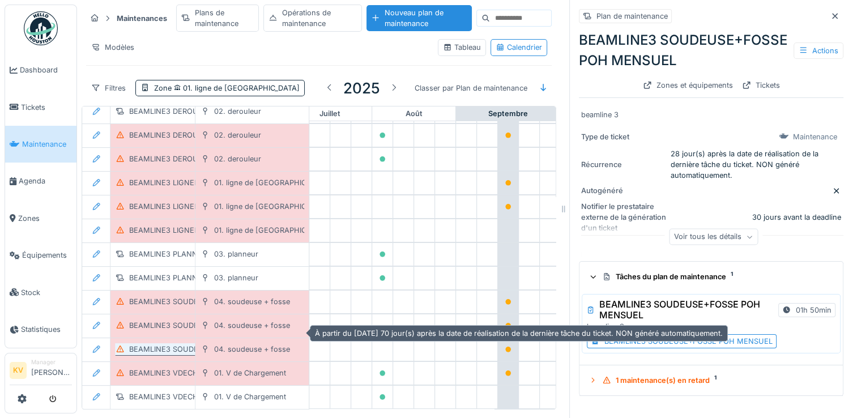
click at [163, 344] on div "BEAMLINE3 SOUDEUSE+FOSSE POH TRIMESTRIEL" at bounding box center [218, 349] width 178 height 11
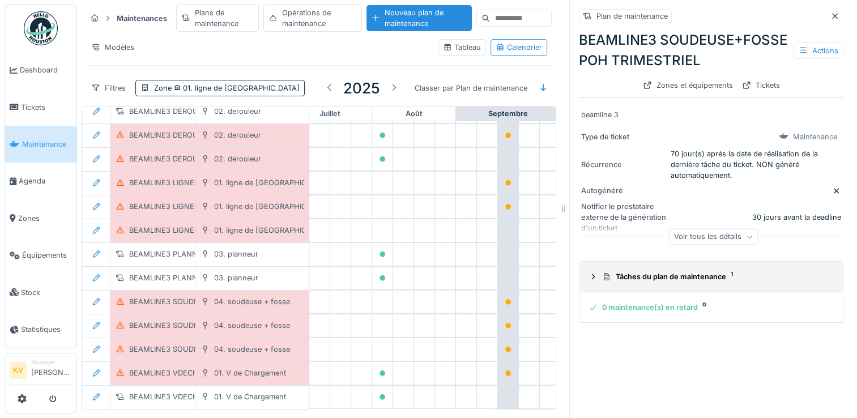
click at [658, 282] on div "Tâches du plan de maintenance 1" at bounding box center [715, 276] width 227 height 11
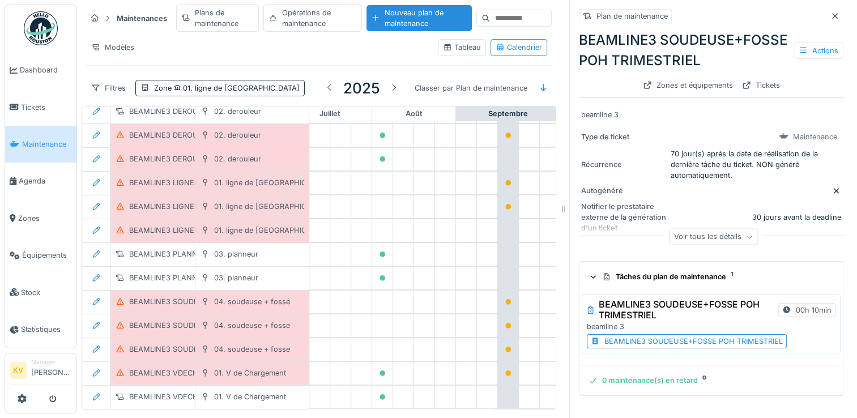
click at [673, 347] on div "BEAMLINE3 SOUDEUSE+FOSSE POH TRIMESTRIEL" at bounding box center [693, 341] width 178 height 11
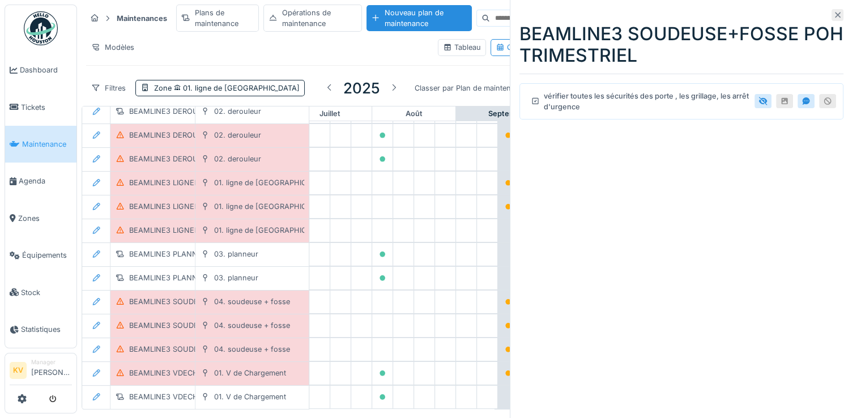
click at [833, 15] on icon at bounding box center [837, 14] width 9 height 7
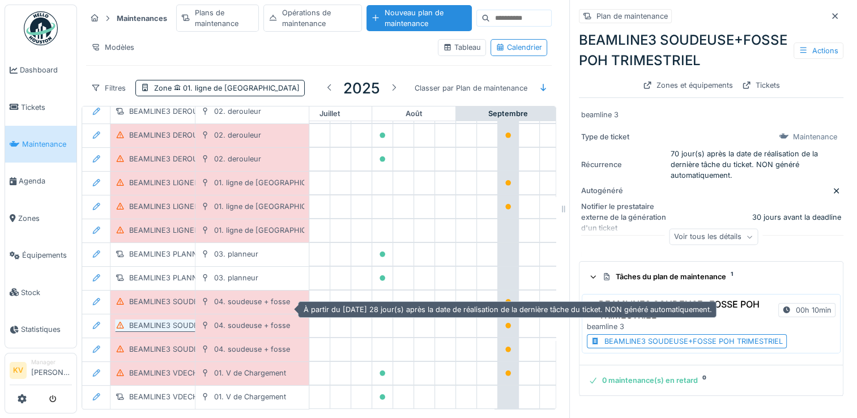
click at [163, 320] on div "BEAMLINE3 SOUDEUSE+FOSSE POH MENSUEL" at bounding box center [213, 325] width 168 height 11
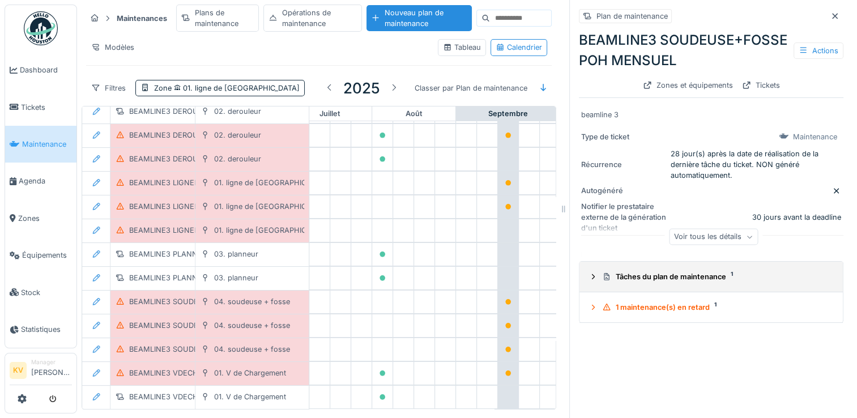
click at [654, 282] on div "Tâches du plan de maintenance 1" at bounding box center [715, 276] width 227 height 11
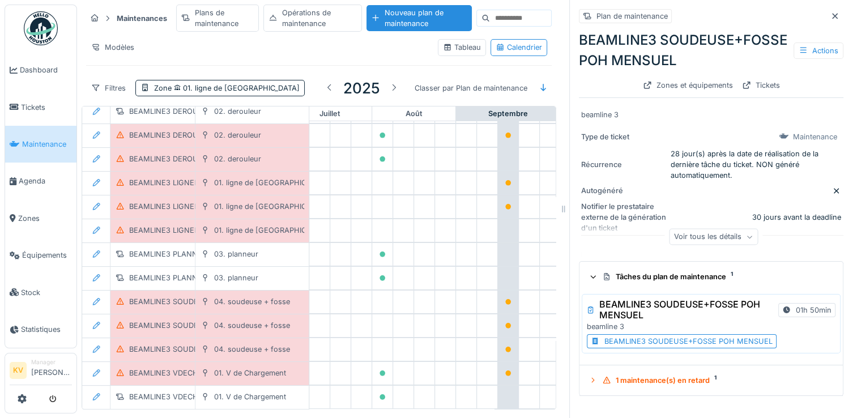
click at [664, 347] on div "BEAMLINE3 SOUDEUSE+FOSSE POH MENSUEL" at bounding box center [688, 341] width 168 height 11
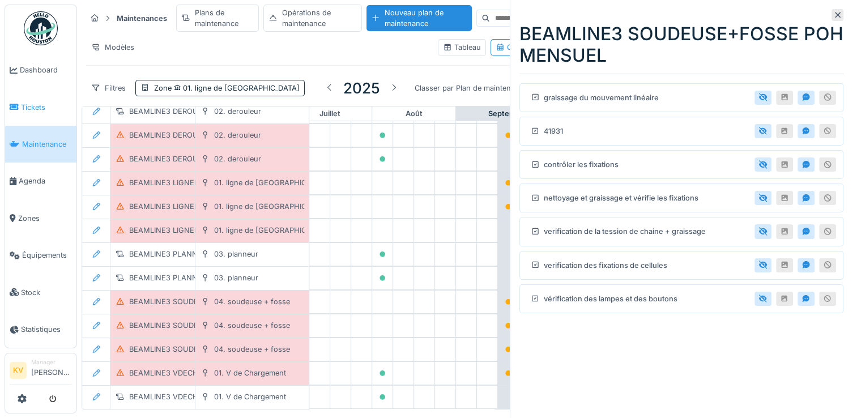
click at [30, 107] on span "Tickets" at bounding box center [46, 107] width 51 height 11
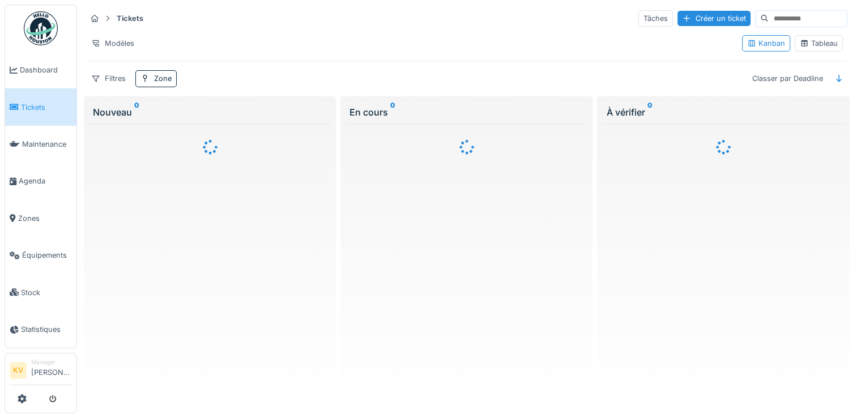
click at [822, 42] on div "Tableau" at bounding box center [819, 43] width 38 height 11
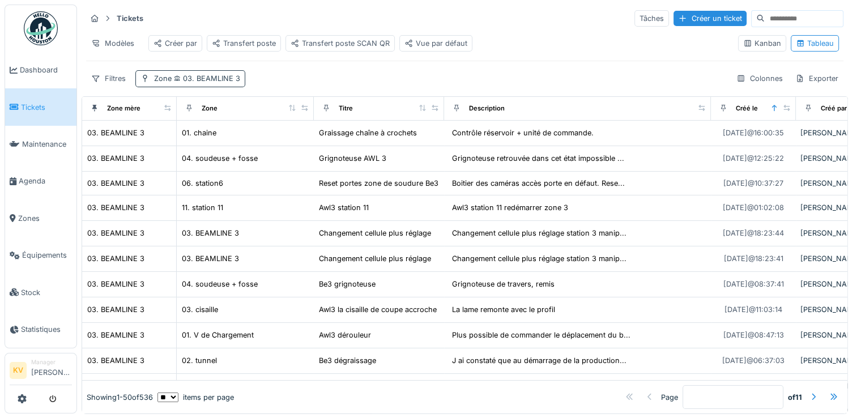
click at [199, 83] on span "03. BEAMLINE 3" at bounding box center [206, 78] width 69 height 8
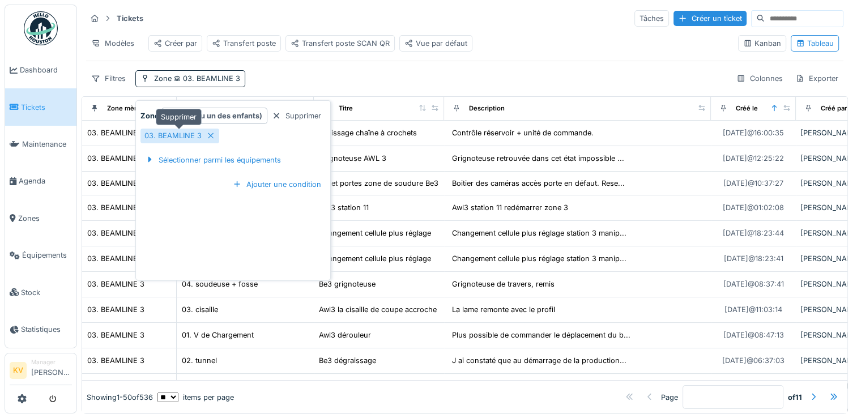
click at [211, 137] on icon at bounding box center [210, 135] width 9 height 7
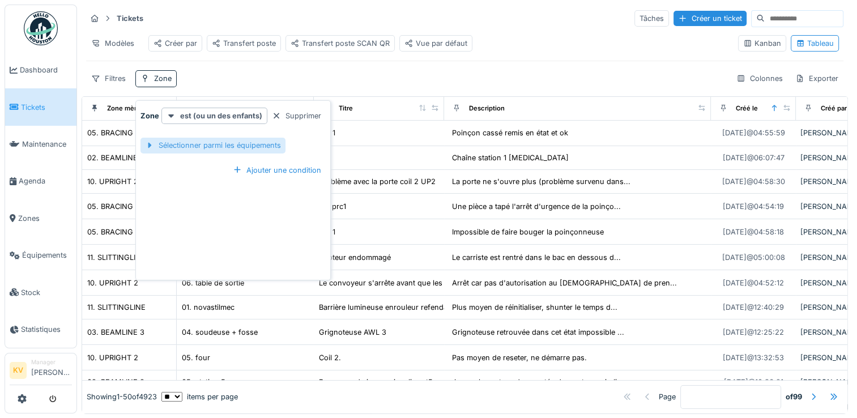
click at [198, 144] on div "Sélectionner parmi les équipements" at bounding box center [212, 145] width 145 height 15
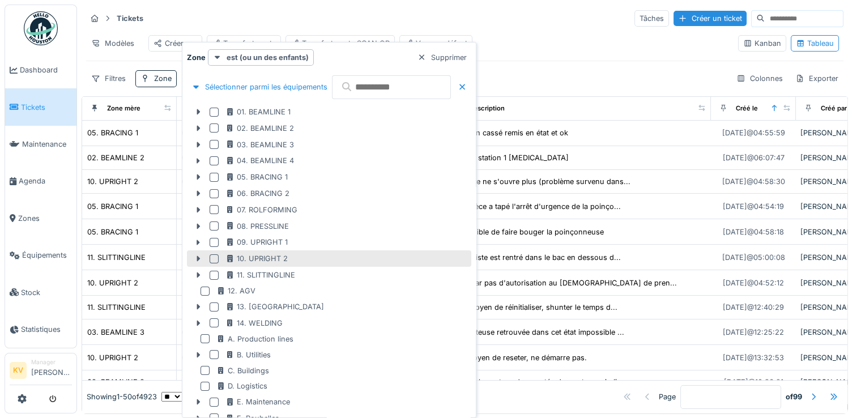
click at [216, 261] on div at bounding box center [214, 258] width 9 height 9
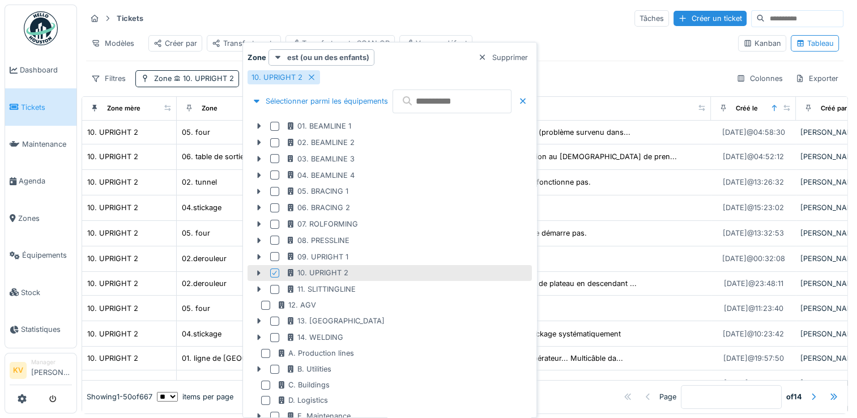
click at [425, 12] on div "Tickets Tâches Créer un ticket" at bounding box center [464, 18] width 757 height 19
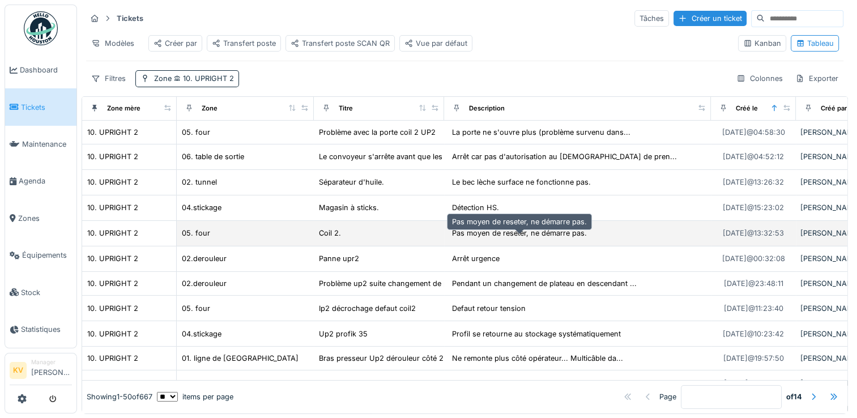
click at [531, 238] on div "Pas moyen de reseter, ne démarre pas." at bounding box center [519, 233] width 135 height 11
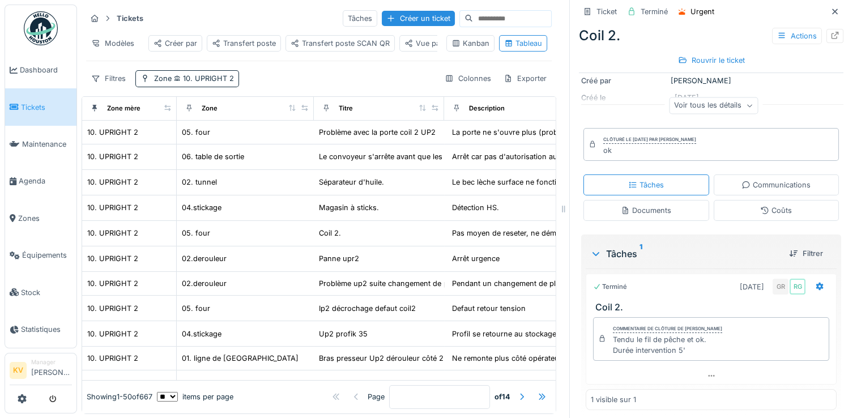
scroll to position [145, 0]
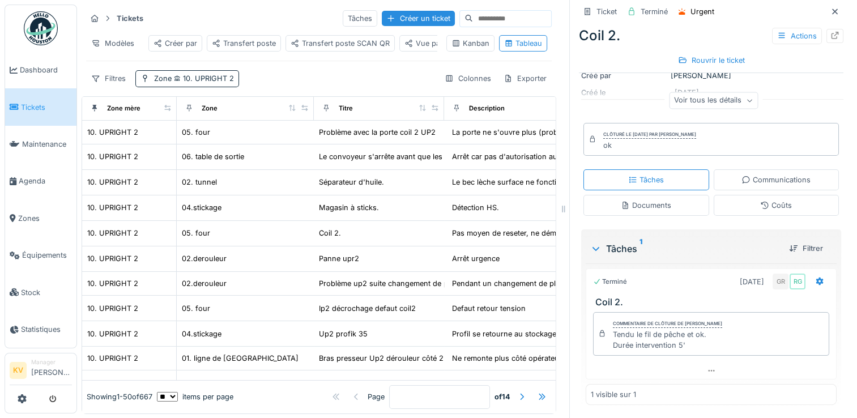
drag, startPoint x: 818, startPoint y: 16, endPoint x: 370, endPoint y: 76, distance: 452.1
click at [370, 76] on div "Tickets Tâches Créer un ticket Modèles Créer par Transfert poste Transfert post…" at bounding box center [319, 48] width 475 height 87
click at [830, 11] on icon at bounding box center [834, 11] width 9 height 7
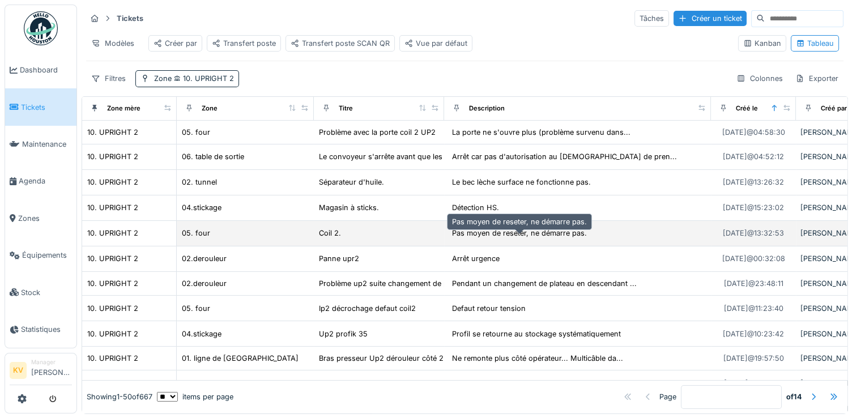
click at [521, 238] on div "Pas moyen de reseter, ne démarre pas." at bounding box center [519, 233] width 135 height 11
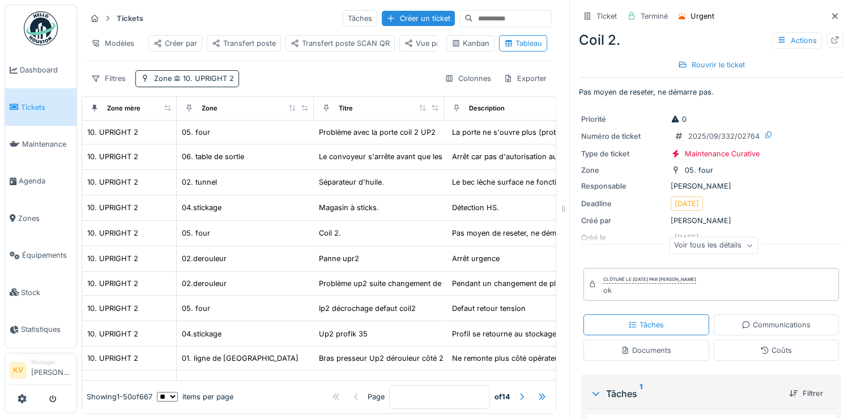
scroll to position [145, 0]
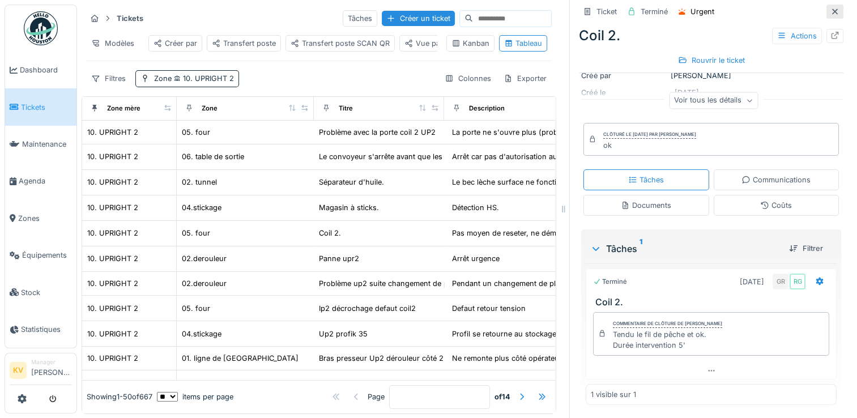
click at [830, 10] on icon at bounding box center [834, 11] width 9 height 7
